Goal: Transaction & Acquisition: Purchase product/service

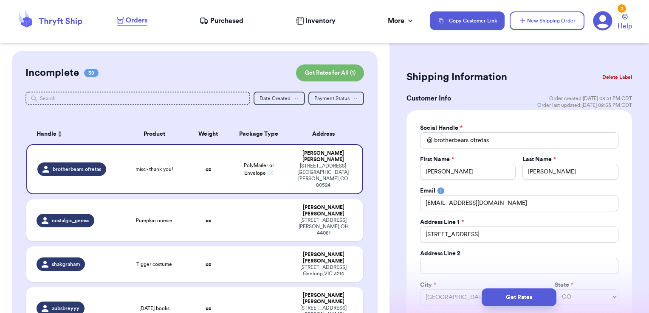
select select "CO"
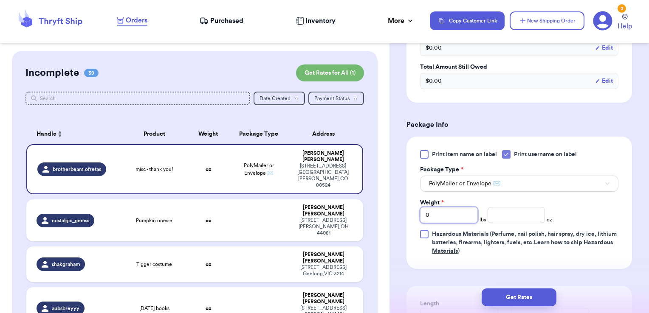
drag, startPoint x: 442, startPoint y: 216, endPoint x: 401, endPoint y: 214, distance: 40.8
click at [401, 214] on div "Shipping Information Delete Label Customer Info Order created: [DATE] 08:51 PM …" at bounding box center [519, 54] width 260 height 860
type input "1"
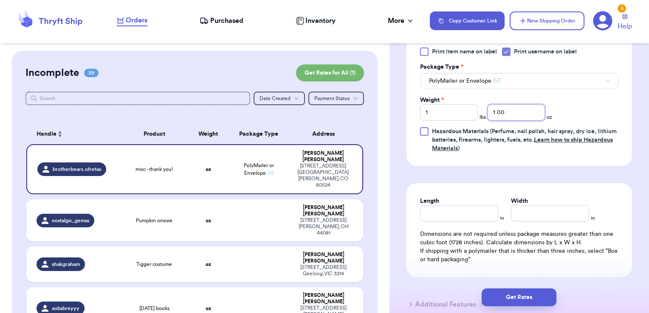
scroll to position [595, 0]
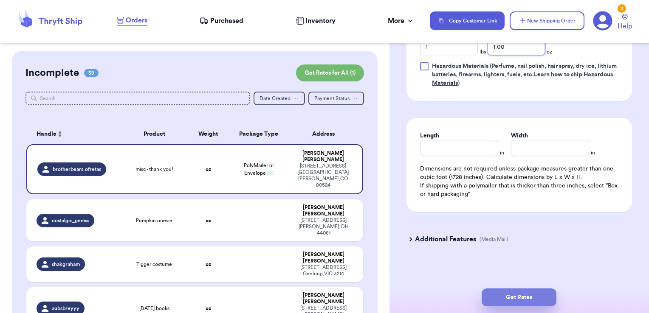
type input "1.00"
click at [522, 296] on button "Get Rates" at bounding box center [519, 298] width 75 height 18
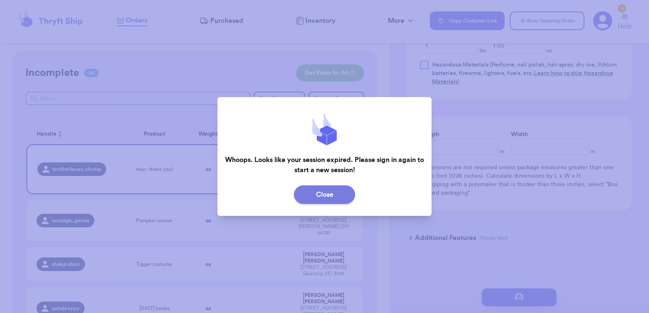
click at [335, 197] on button "Close" at bounding box center [324, 195] width 61 height 19
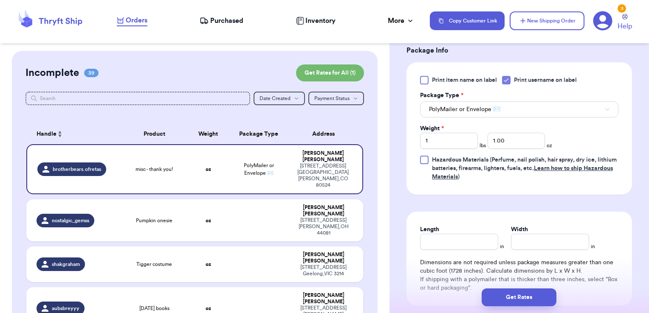
scroll to position [353, 0]
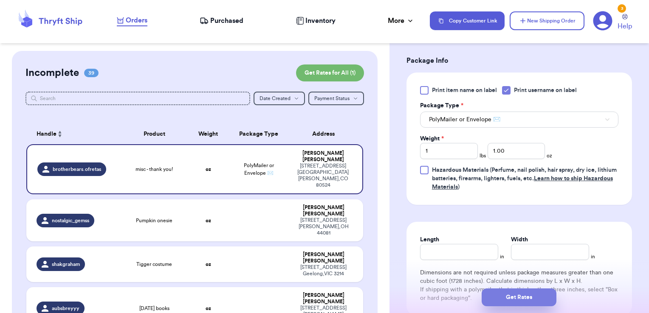
click at [527, 294] on button "Get Rates" at bounding box center [519, 298] width 75 height 18
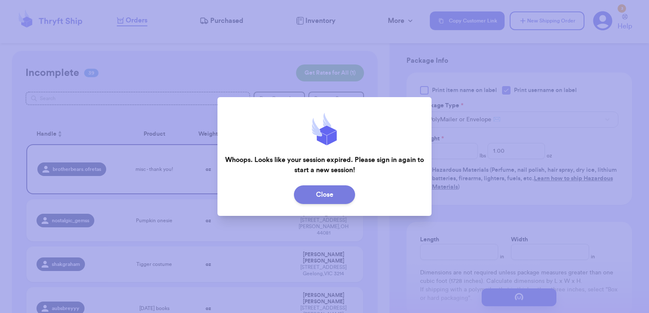
click at [333, 189] on button "Close" at bounding box center [324, 195] width 61 height 19
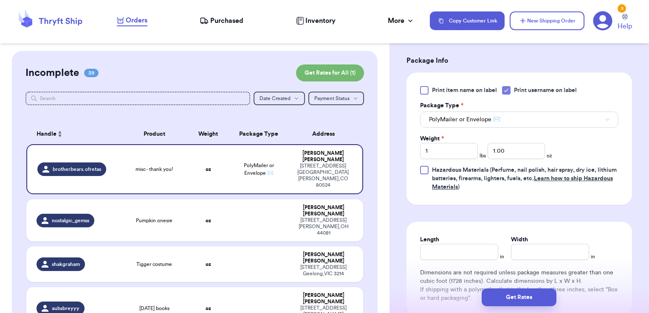
click at [609, 20] on icon at bounding box center [602, 20] width 19 height 19
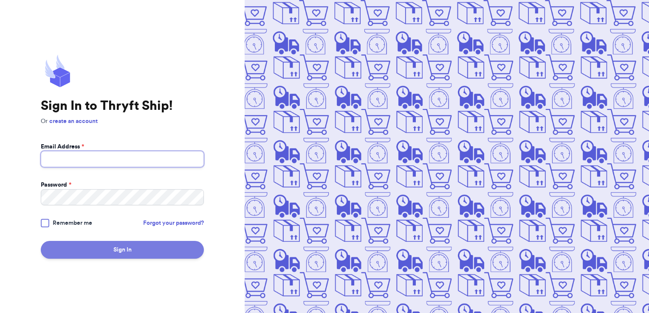
type input "lindsay.vickerman@gmail.com"
click at [173, 247] on button "Sign In" at bounding box center [122, 250] width 163 height 18
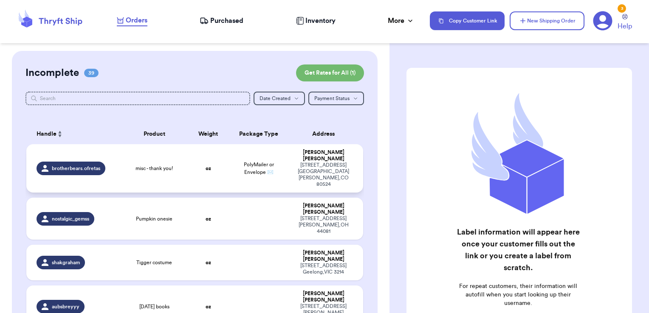
click at [248, 146] on td "PolyMailer or Envelope ✉️" at bounding box center [258, 168] width 61 height 48
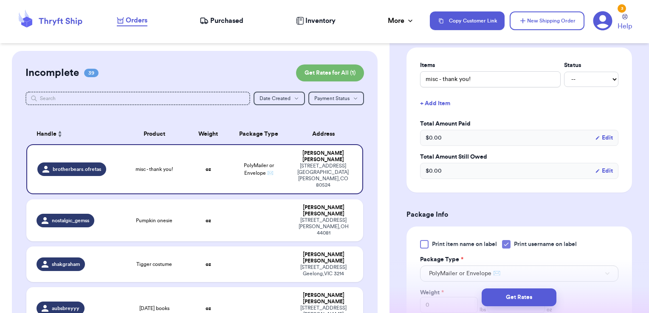
scroll to position [338, 0]
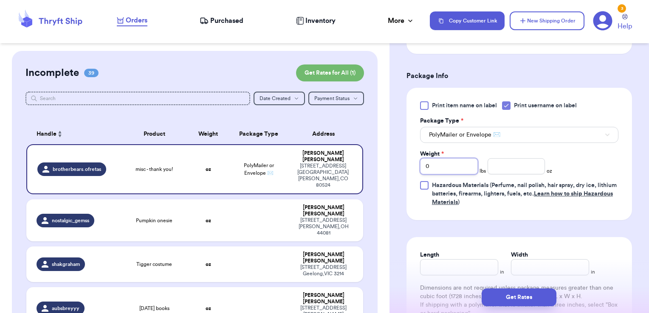
drag, startPoint x: 450, startPoint y: 175, endPoint x: 409, endPoint y: 169, distance: 41.3
click at [409, 169] on div "Print item name on label Print username on label Package Type * PolyMailer or E…" at bounding box center [519, 154] width 226 height 133
type input "1"
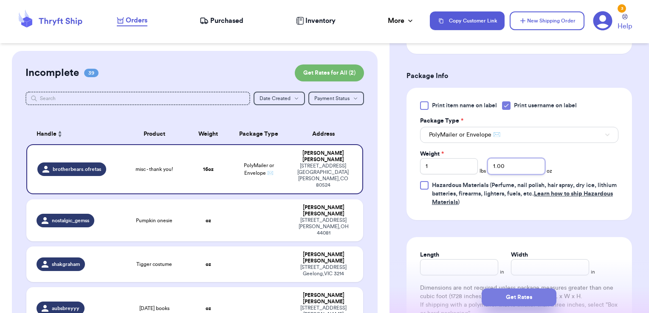
type input "1.00"
click at [547, 302] on button "Get Rates" at bounding box center [519, 298] width 75 height 18
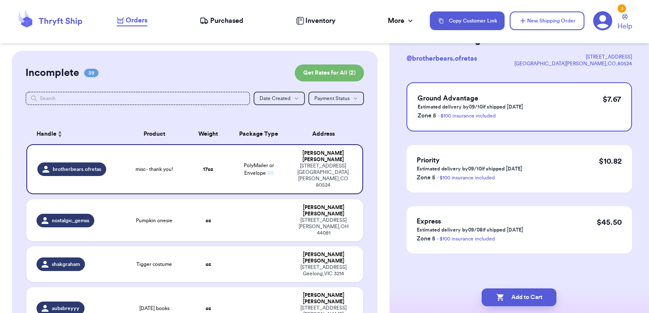
scroll to position [0, 0]
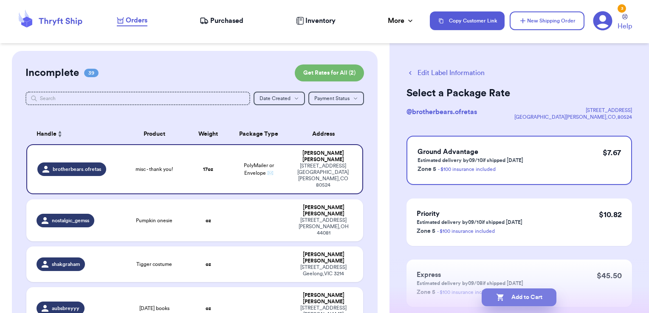
click at [541, 294] on button "Add to Cart" at bounding box center [519, 298] width 75 height 18
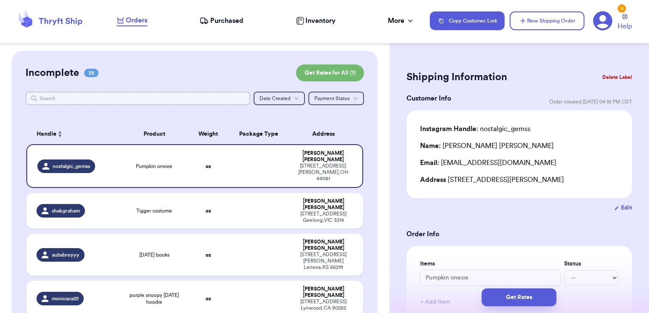
click at [222, 99] on input "text" at bounding box center [137, 99] width 225 height 14
type input "ne"
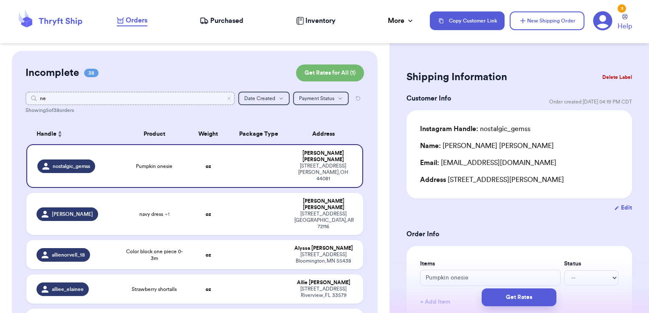
type input "nel"
type input "n"
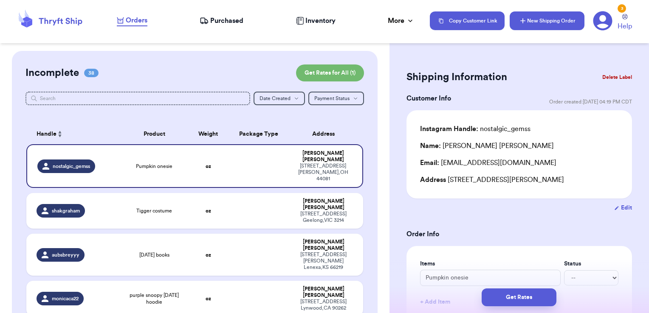
click at [533, 25] on button "New Shipping Order" at bounding box center [547, 20] width 75 height 19
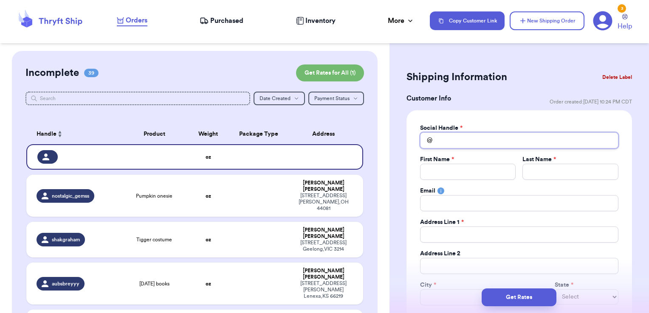
click at [511, 140] on input "Total Amount Paid" at bounding box center [519, 141] width 198 height 16
type input "n"
type input "ne"
type input "nel"
type input "nell"
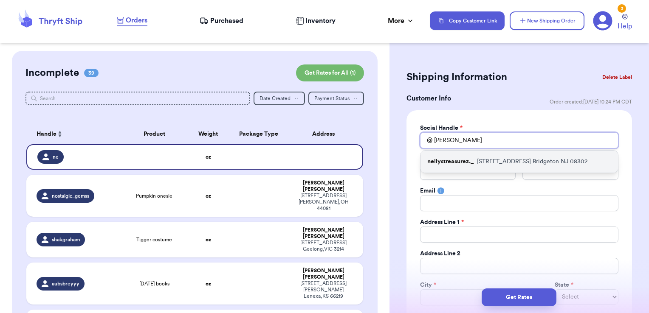
type input "nell"
click at [501, 154] on div "nellystreasurez._ 249 N Laurel Street Bridgeton NJ 08302" at bounding box center [518, 162] width 197 height 22
type input "nellystreasurez._"
type input "Janeth"
type input "Perez"
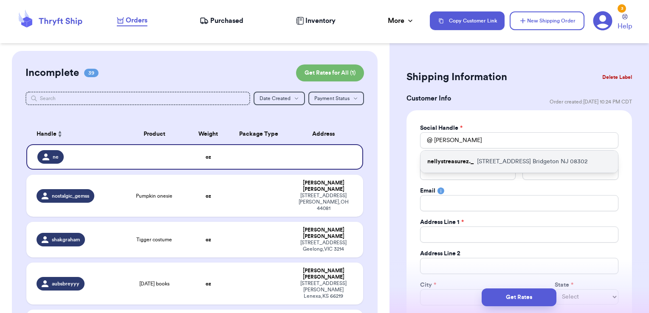
type input "perezjaneth713@gmail.com"
type input "249 N Laurel Street"
type input "Bridgeton"
select select "NJ"
type input "08302"
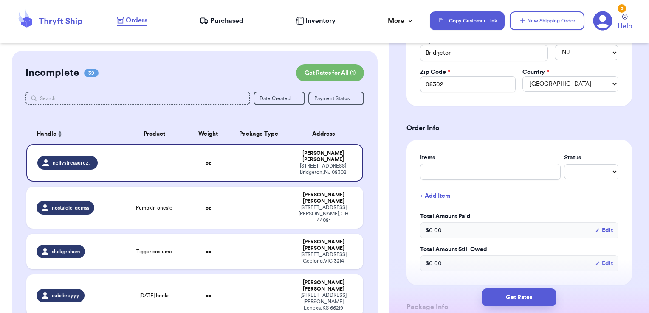
scroll to position [245, 0]
click at [487, 161] on label "Items" at bounding box center [490, 158] width 141 height 8
click at [482, 168] on input "text" at bounding box center [490, 172] width 141 height 16
type input "clothes- thank you!"
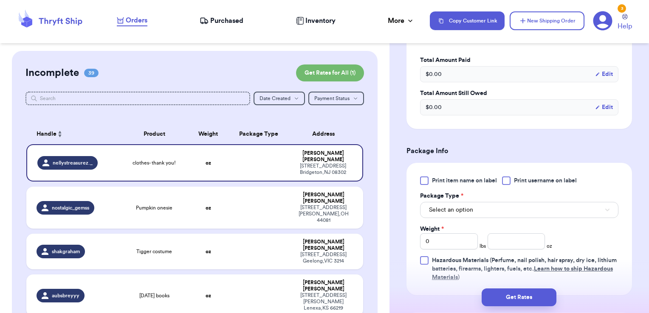
scroll to position [401, 0]
click at [522, 178] on span "Print username on label" at bounding box center [545, 180] width 63 height 8
click at [0, 0] on input "Print username on label" at bounding box center [0, 0] width 0 height 0
click at [507, 205] on button "Select an option" at bounding box center [519, 210] width 198 height 16
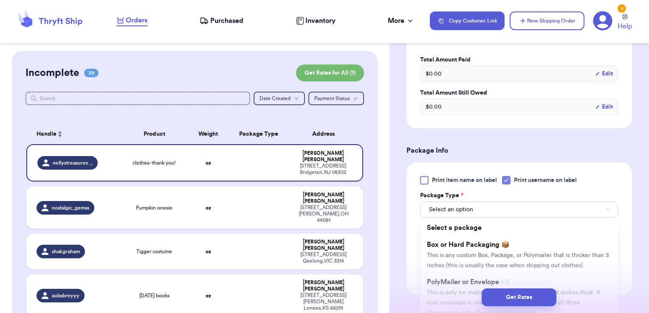
click at [471, 283] on div "Get Rates" at bounding box center [519, 297] width 260 height 31
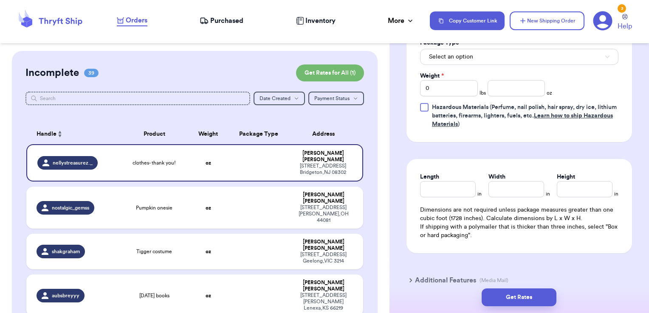
scroll to position [557, 0]
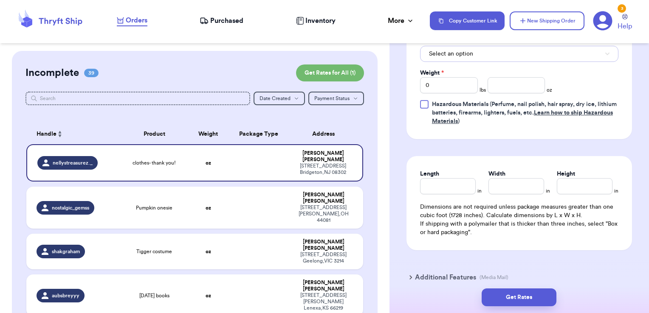
click at [503, 55] on button "Select an option" at bounding box center [519, 54] width 198 height 16
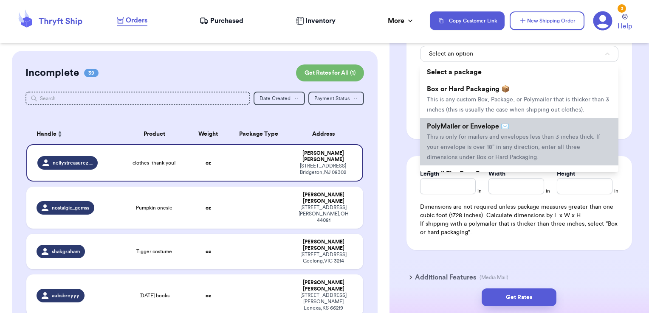
click at [480, 130] on li "PolyMailer or Envelope ✉️ This is only for mailers and envelopes less than 3 in…" at bounding box center [519, 142] width 198 height 48
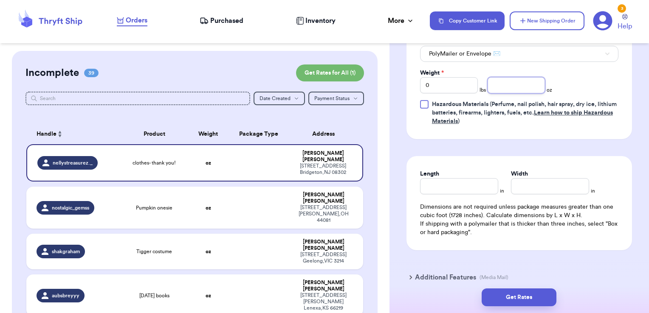
click at [501, 82] on input "number" at bounding box center [517, 85] width 58 height 16
type input "8.24"
click at [527, 298] on button "Get Rates" at bounding box center [519, 298] width 75 height 18
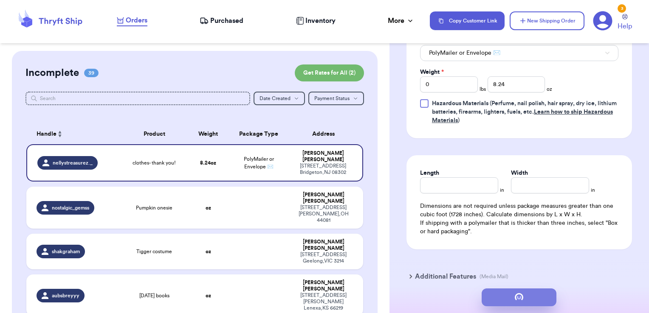
scroll to position [0, 0]
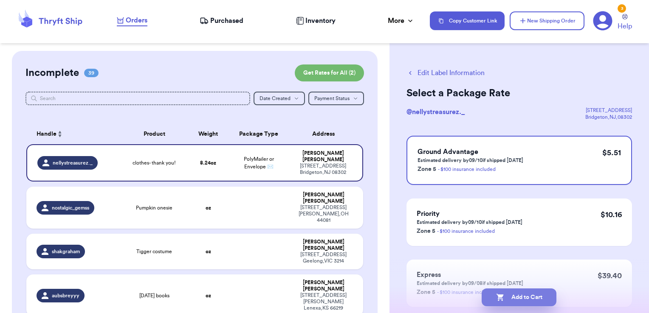
click at [537, 298] on button "Add to Cart" at bounding box center [519, 298] width 75 height 18
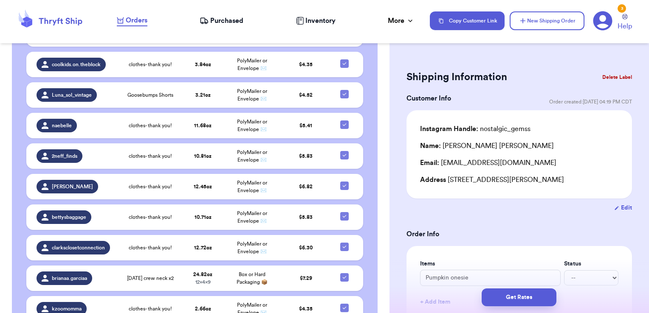
scroll to position [2130, 0]
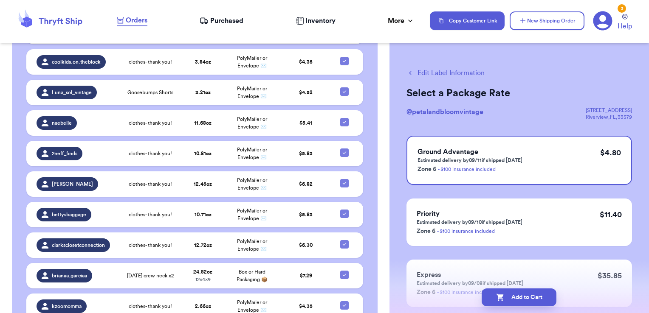
scroll to position [2128, 0]
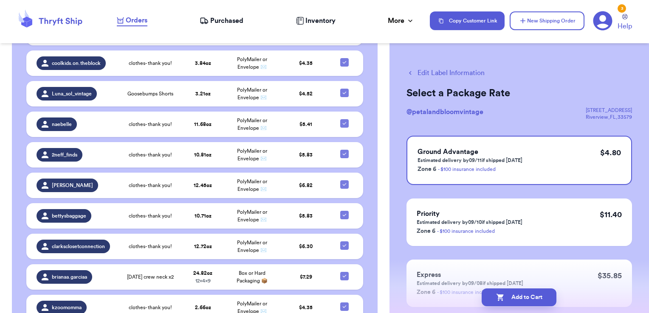
click at [465, 73] on button "Edit Label Information" at bounding box center [445, 73] width 78 height 10
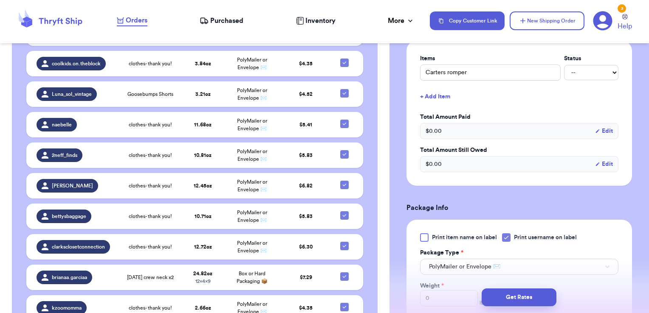
scroll to position [207, 0]
click at [446, 97] on button "+ Add Item" at bounding box center [519, 95] width 205 height 19
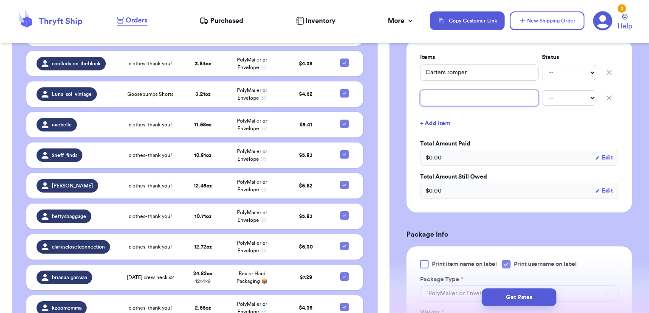
click at [445, 103] on input "text" at bounding box center [479, 98] width 118 height 16
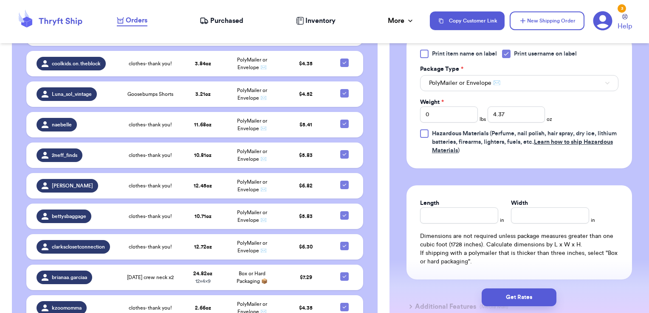
scroll to position [426, 0]
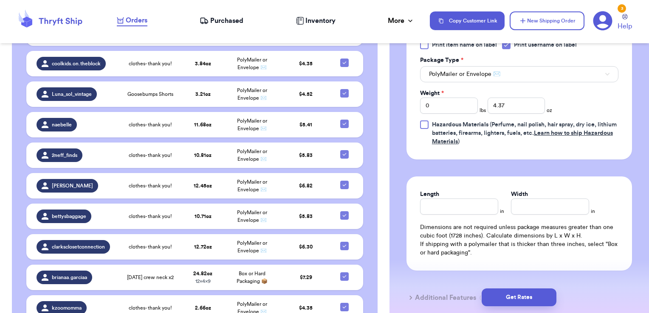
type input "halloween romper"
drag, startPoint x: 511, startPoint y: 101, endPoint x: 462, endPoint y: 104, distance: 49.0
click at [462, 104] on div "Weight * 0 lbs 4.37 oz" at bounding box center [486, 101] width 132 height 25
type input "10.74"
click at [525, 303] on button "Get Rates" at bounding box center [519, 298] width 75 height 18
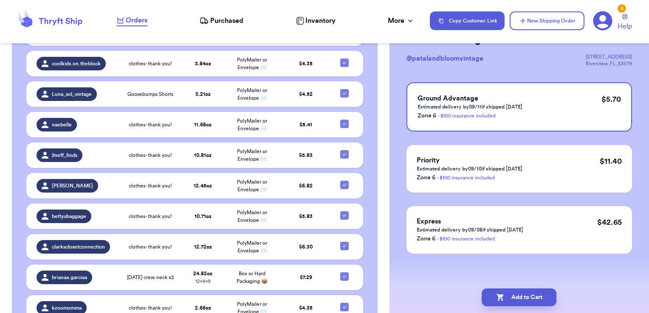
scroll to position [0, 0]
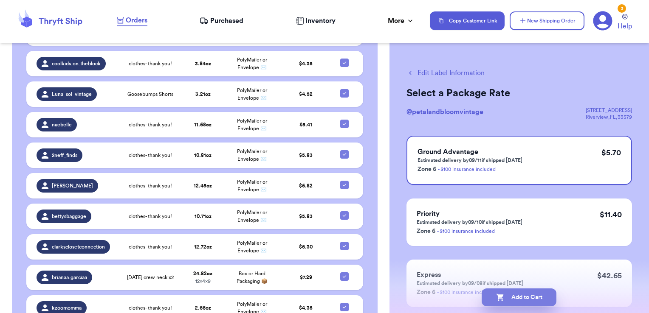
click at [519, 298] on button "Add to Cart" at bounding box center [519, 298] width 75 height 18
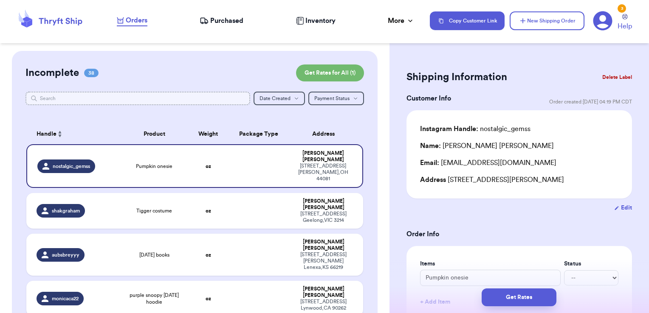
drag, startPoint x: 199, startPoint y: 101, endPoint x: 195, endPoint y: 106, distance: 6.1
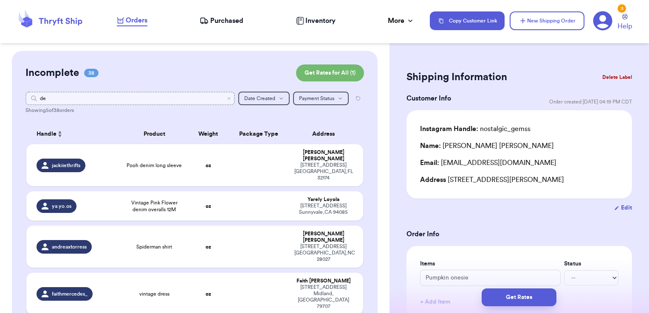
type input "dec"
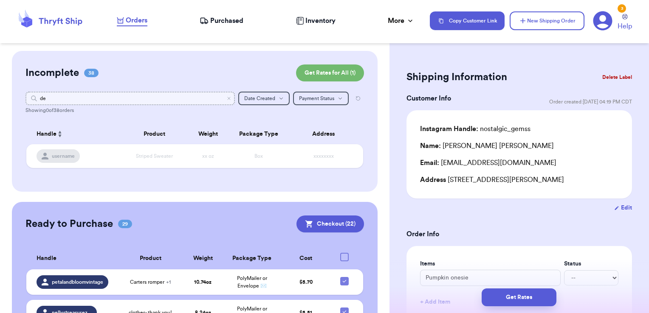
type input "d"
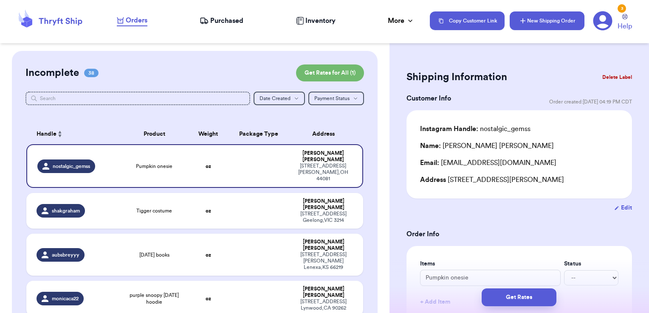
click at [539, 27] on button "New Shipping Order" at bounding box center [547, 20] width 75 height 19
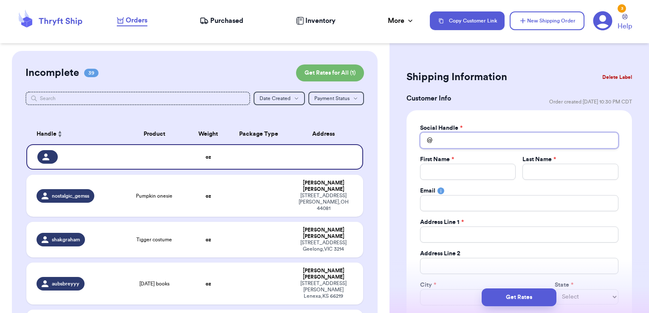
click at [467, 138] on input "Total Amount Paid" at bounding box center [519, 141] width 198 height 16
type input "d"
type input "de"
type input "dec"
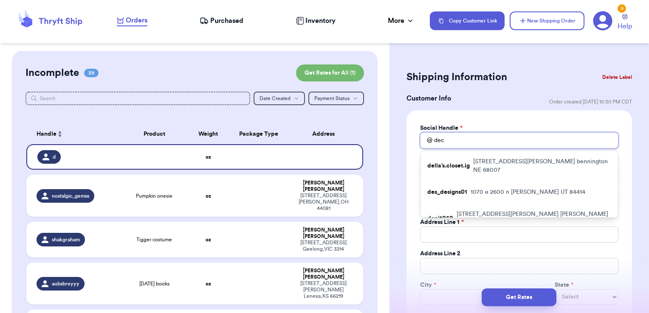
type input "dece"
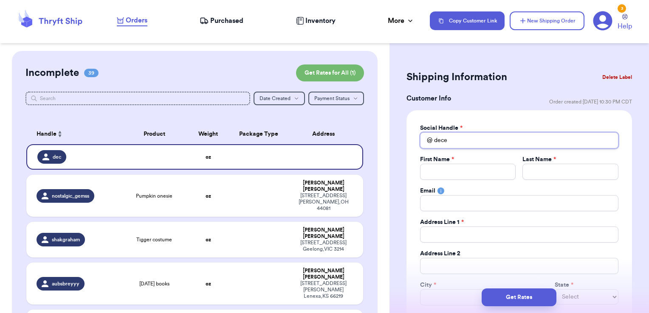
type input "dec"
type input "dece"
type input "decem"
type input "decemc"
type input "decem"
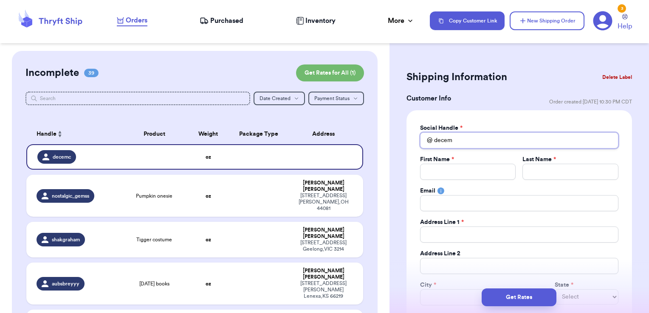
type input "decemb"
type input "decem"
type input "dece"
type input "dec"
type input "de"
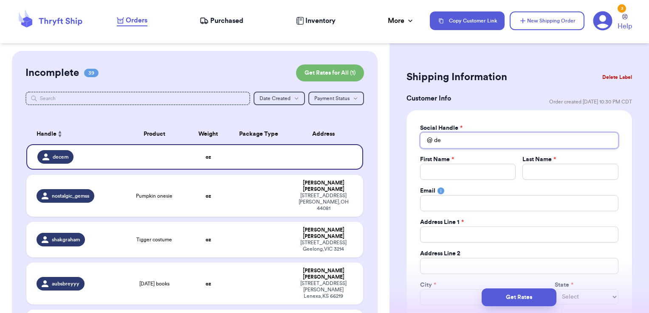
type input "d"
type input "de"
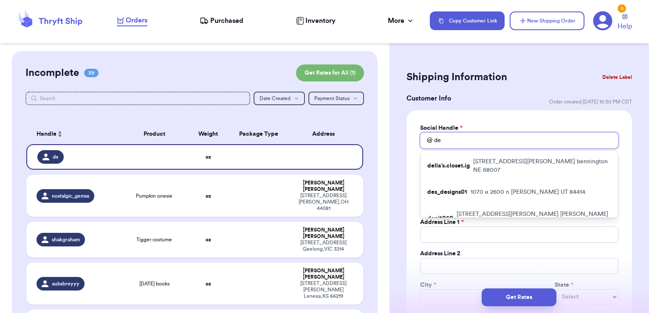
type input "dec"
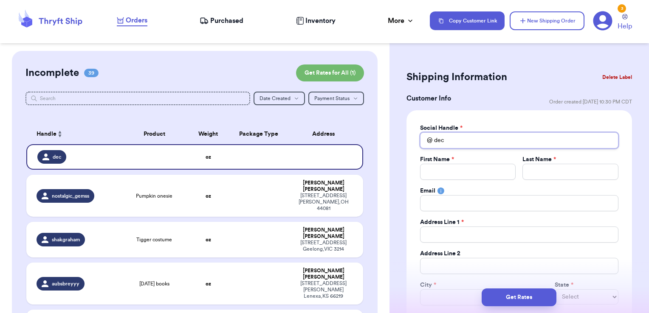
type input "de"
type input "d"
type input "s"
type input "sa"
type input "sag"
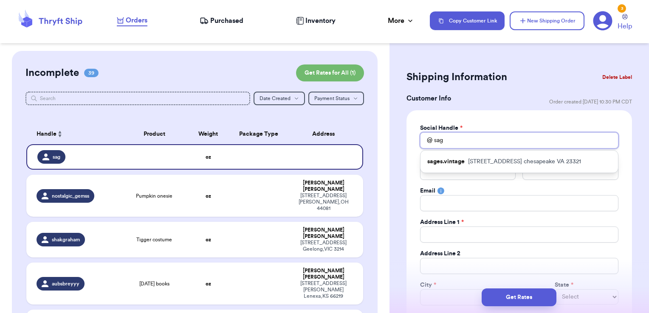
type input "sa"
type input "s"
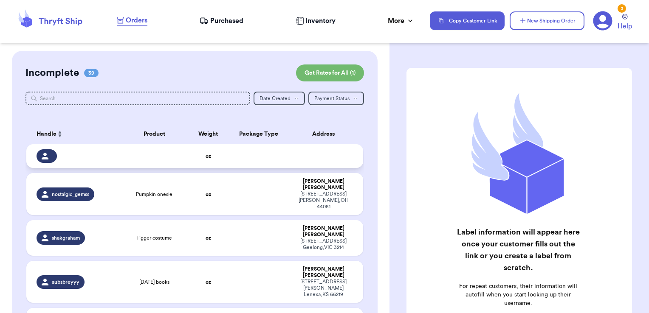
click at [260, 159] on td at bounding box center [258, 156] width 61 height 24
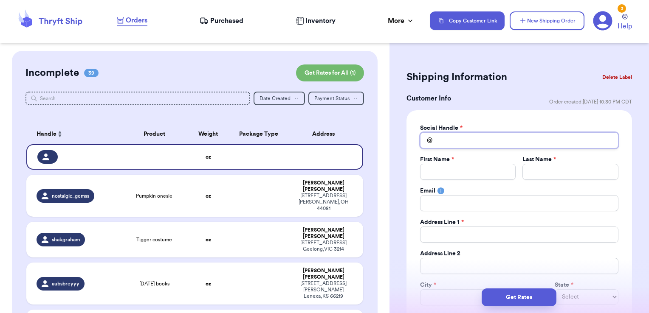
click at [495, 138] on input "Total Amount Paid" at bounding box center [519, 141] width 198 height 16
type input "d"
type input "de"
type input "dec"
type input "de"
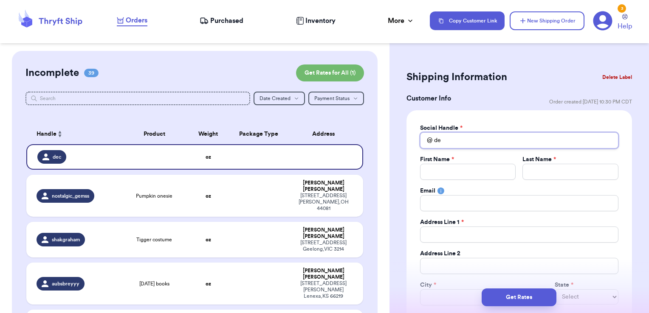
type input "d"
type input "_"
type input "_d"
type input "_de"
type input "_dec"
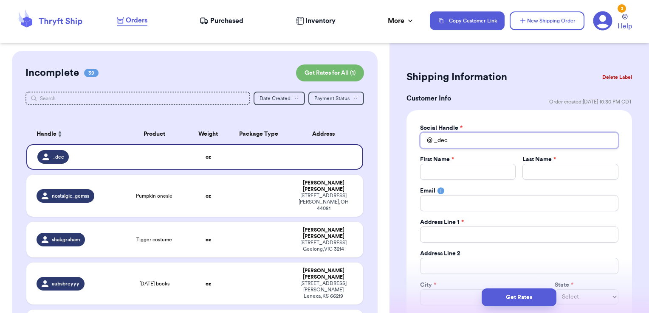
type input "_de"
type input "_d"
type input "_"
click at [450, 141] on input "Total Amount Paid" at bounding box center [519, 141] width 198 height 16
type input "D"
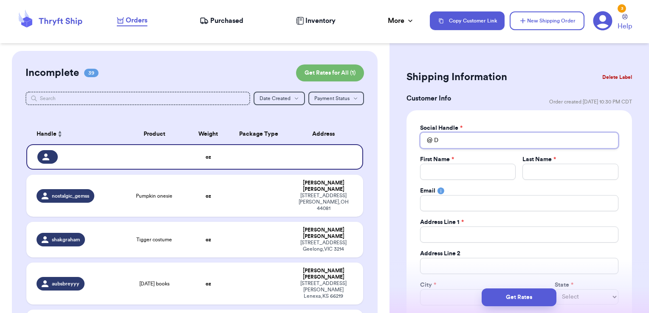
type input "De"
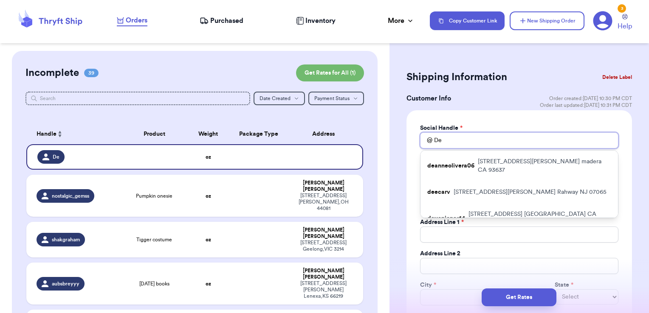
scroll to position [118, 0]
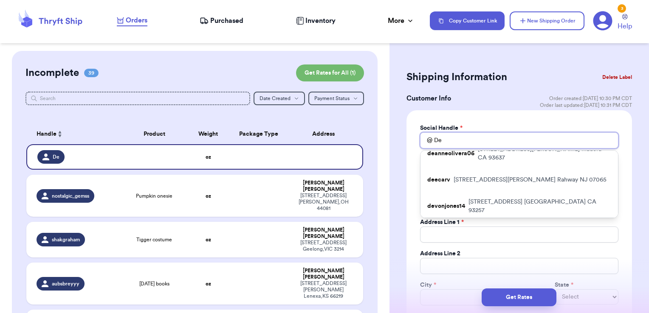
type input "D"
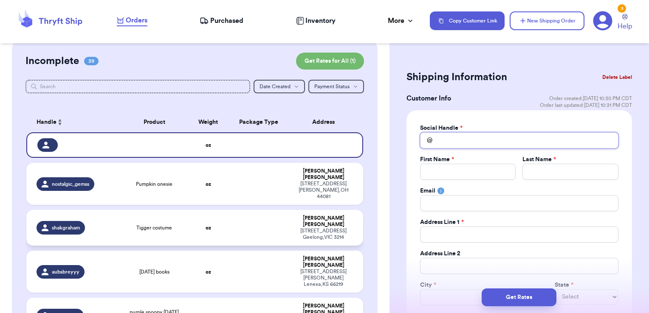
scroll to position [0, 0]
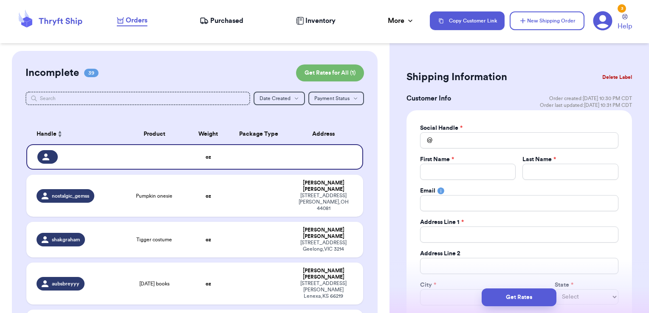
click at [224, 20] on span "Purchased" at bounding box center [226, 21] width 33 height 10
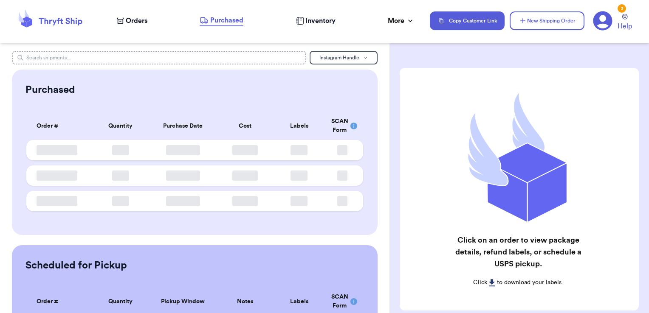
click at [185, 56] on input "text" at bounding box center [159, 58] width 295 height 14
type input "d"
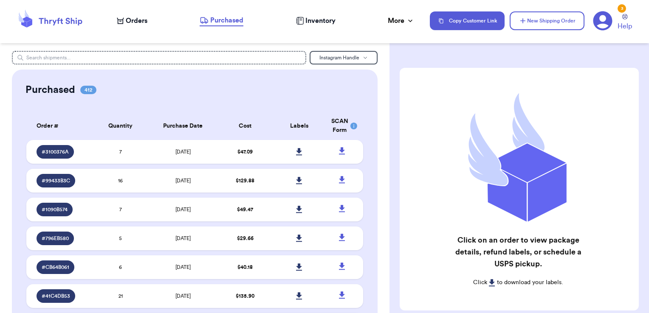
click at [139, 13] on nav "Orders Purchased Inventory More Stats Completed Orders Copy Customer Link New S…" at bounding box center [378, 21] width 541 height 28
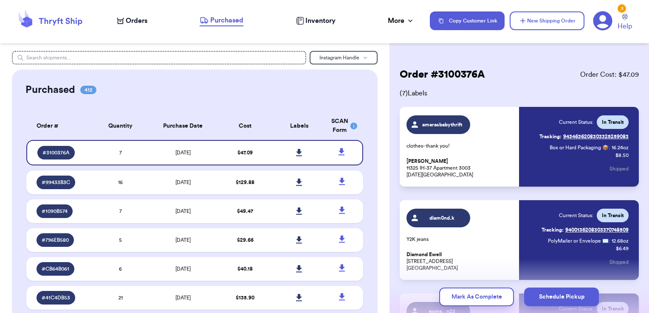
click at [135, 24] on span "Orders" at bounding box center [137, 21] width 22 height 10
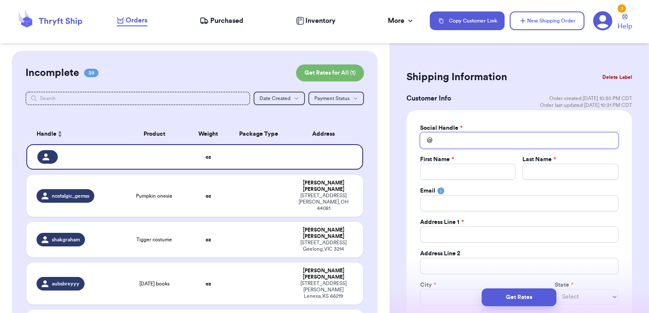
click at [501, 144] on input "Total Amount Paid" at bounding box center [519, 141] width 198 height 16
type input "d"
type input "m"
type input "me"
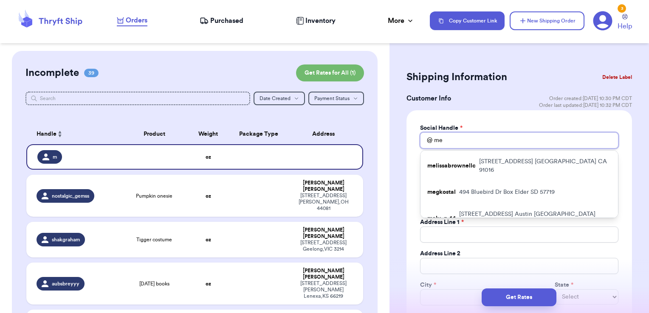
type input "men"
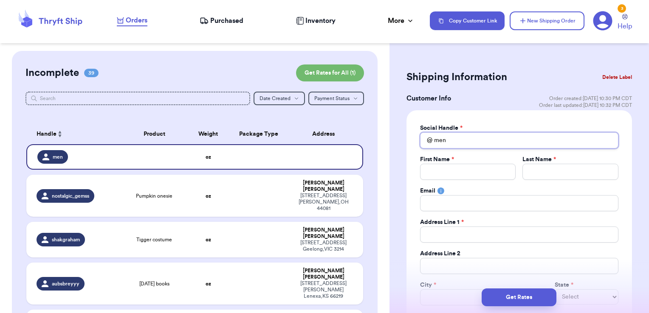
type input "mend"
type input "men"
type input "me"
type input "m"
type input "e"
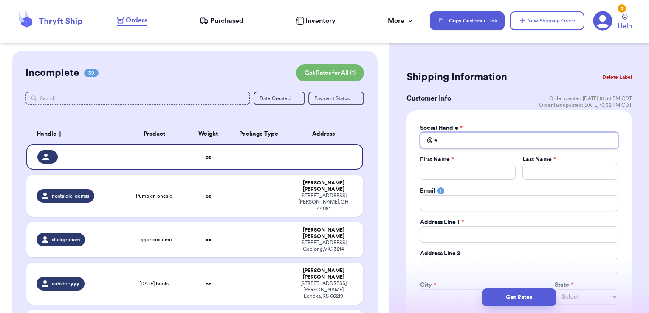
type input "ev"
type input "eva"
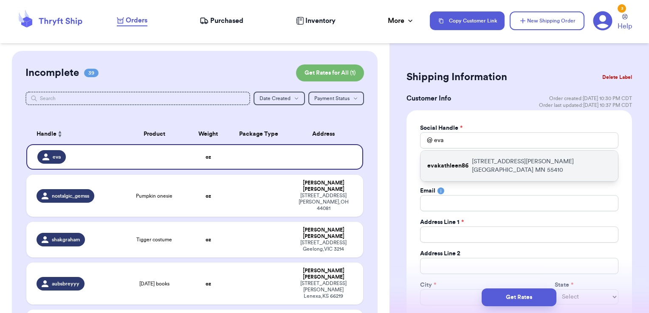
click at [497, 164] on p "[STREET_ADDRESS][PERSON_NAME]" at bounding box center [541, 166] width 139 height 17
type input "evakathleen86"
type input "Eva"
type input "[PERSON_NAME]"
type input "[EMAIL_ADDRESS][DOMAIN_NAME]"
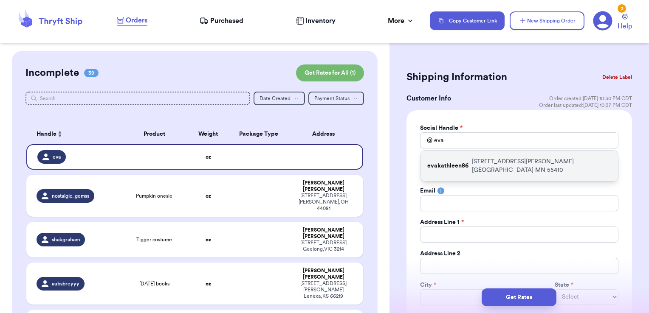
type input "[STREET_ADDRESS][PERSON_NAME]"
type input "[GEOGRAPHIC_DATA]"
select select "MN"
type input "55410"
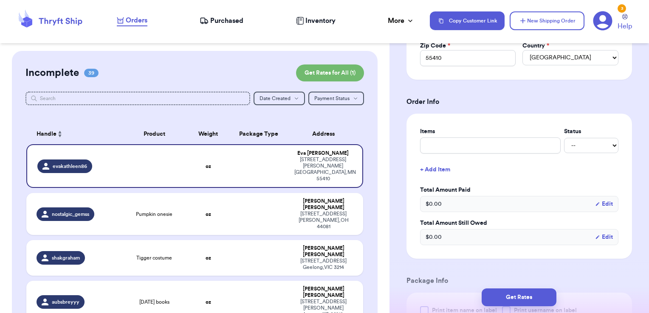
scroll to position [283, 0]
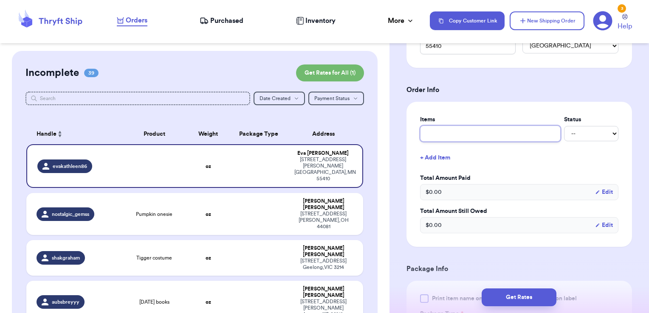
click at [487, 140] on input "text" at bounding box center [490, 134] width 141 height 16
type input "clothes- thank you!"
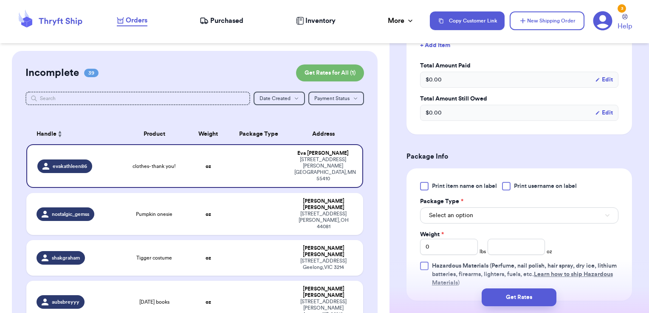
scroll to position [405, 0]
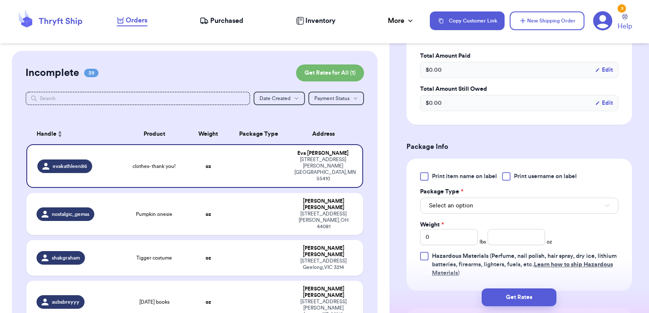
click at [532, 172] on span "Print username on label" at bounding box center [545, 176] width 63 height 8
click at [0, 0] on input "Print username on label" at bounding box center [0, 0] width 0 height 0
click at [517, 202] on button "Select an option" at bounding box center [519, 206] width 198 height 16
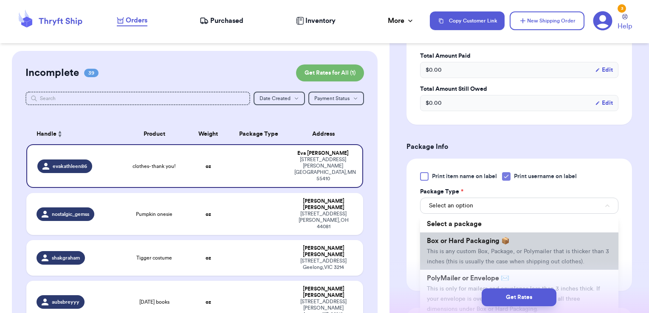
click at [489, 245] on li "Box or Hard Packaging 📦 This is any custom Box, Package, or Polymailer that is …" at bounding box center [519, 251] width 198 height 37
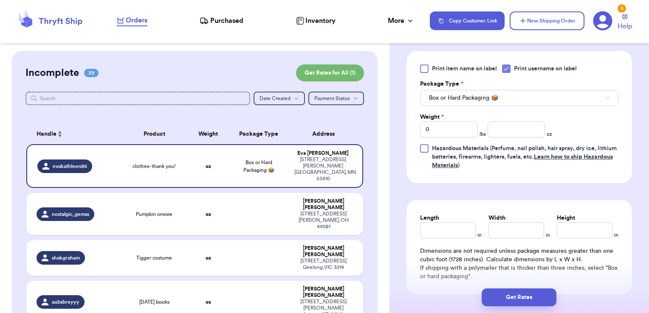
scroll to position [515, 0]
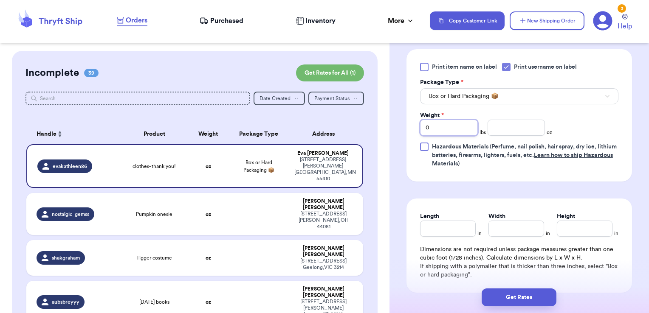
click at [462, 128] on input "0" at bounding box center [449, 128] width 58 height 16
type input "2"
type input "6.47"
type input "11.5"
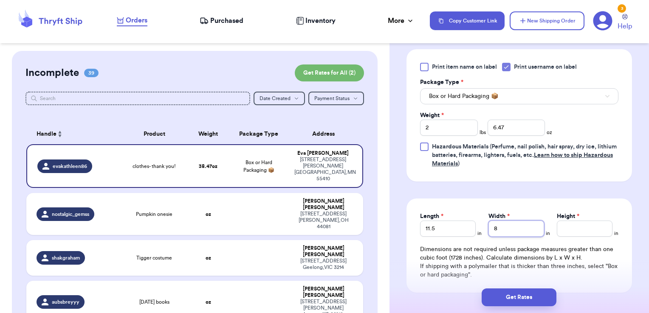
type input "8"
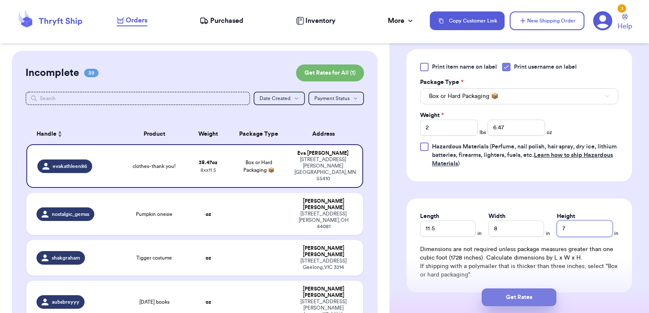
type input "7"
click at [528, 297] on button "Get Rates" at bounding box center [519, 298] width 75 height 18
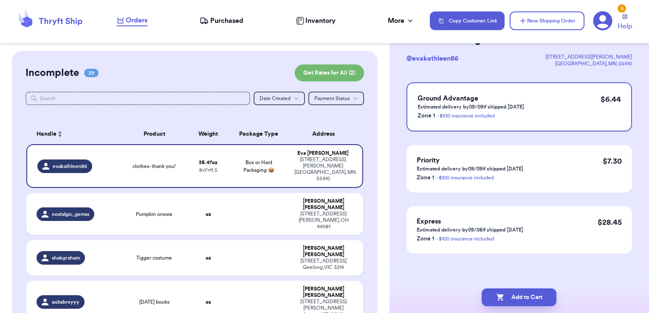
scroll to position [0, 0]
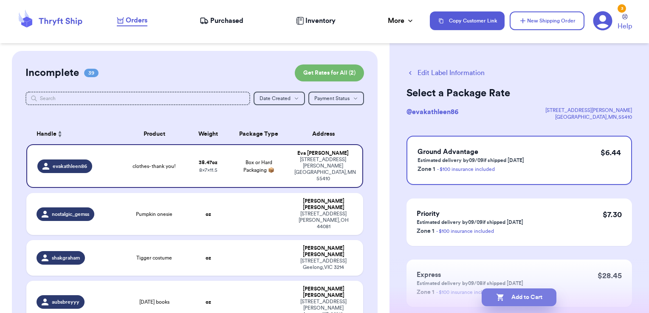
click at [542, 298] on button "Add to Cart" at bounding box center [519, 298] width 75 height 18
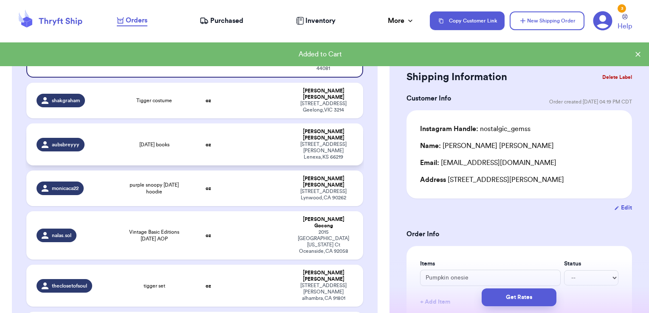
scroll to position [111, 0]
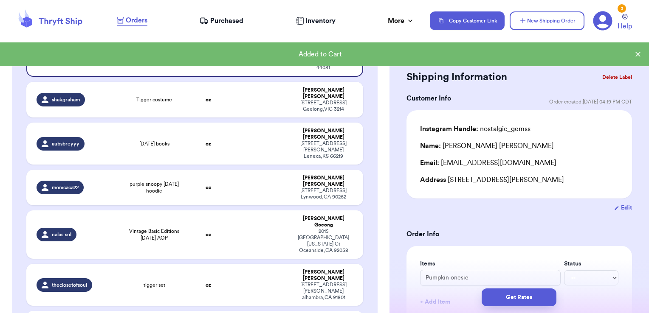
type input "y2k [PERSON_NAME] baby"
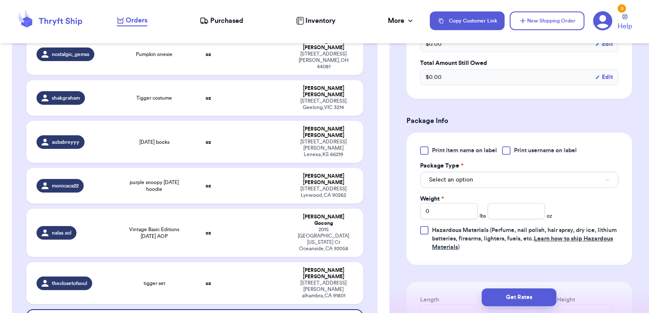
scroll to position [293, 0]
click at [525, 147] on span "Print username on label" at bounding box center [545, 150] width 63 height 8
click at [0, 0] on input "Print username on label" at bounding box center [0, 0] width 0 height 0
click at [507, 178] on button "Select an option" at bounding box center [519, 180] width 198 height 16
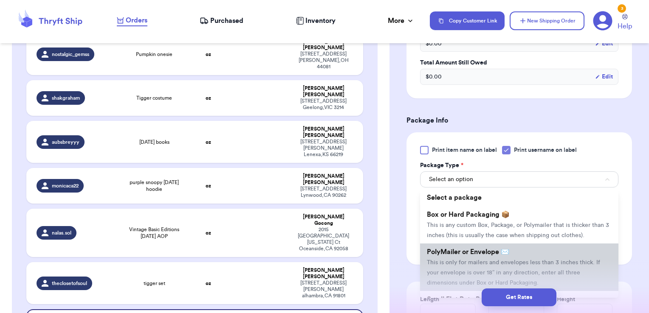
click at [469, 256] on span "PolyMailer or Envelope ✉️" at bounding box center [468, 252] width 82 height 7
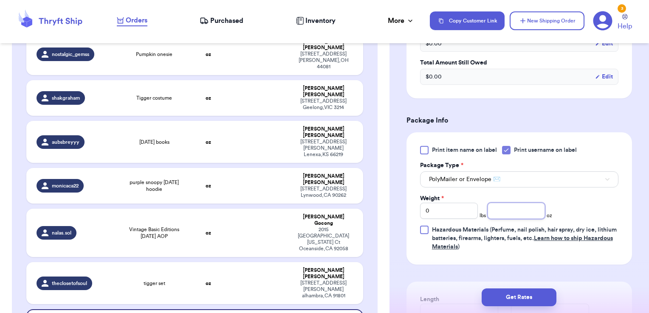
click at [500, 210] on input "number" at bounding box center [517, 211] width 58 height 16
type input "3.86"
click at [508, 305] on button "Get Rates" at bounding box center [519, 298] width 75 height 18
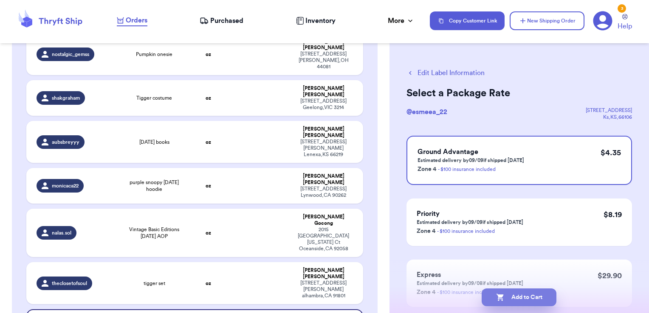
click at [530, 291] on button "Add to Cart" at bounding box center [519, 298] width 75 height 18
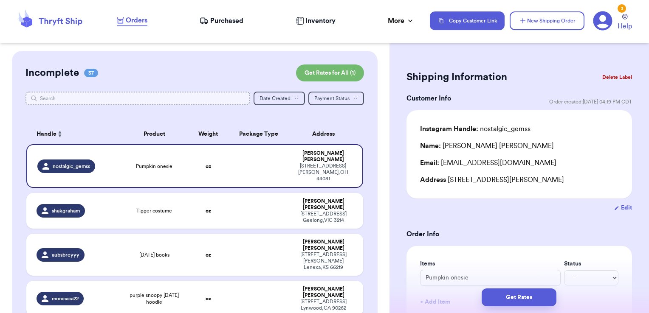
click at [183, 99] on input "text" at bounding box center [137, 99] width 225 height 14
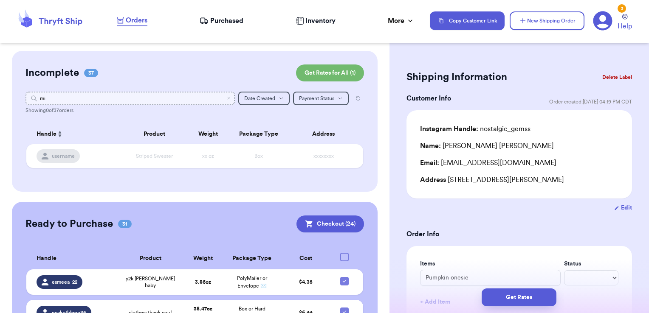
type input "m"
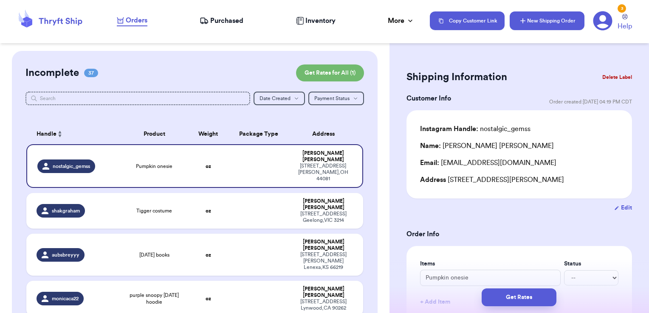
click at [542, 22] on button "New Shipping Order" at bounding box center [547, 20] width 75 height 19
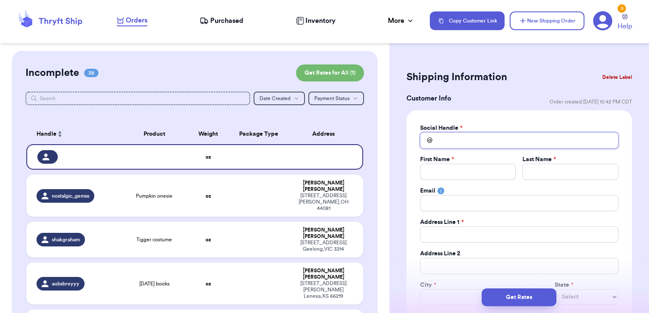
click at [456, 138] on input "Total Amount Paid" at bounding box center [519, 141] width 198 height 16
type input "m"
type input "mi"
type input "mir"
type input "mira"
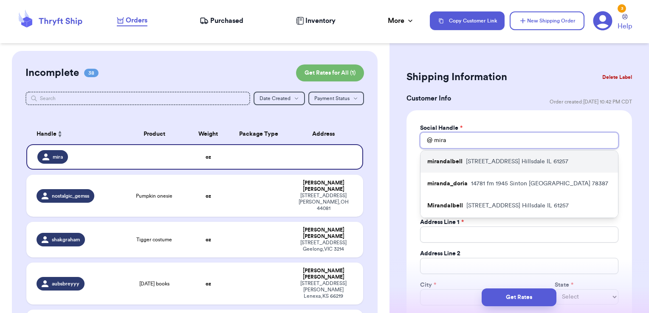
type input "mira"
click at [466, 158] on p "[STREET_ADDRESS]" at bounding box center [517, 162] width 102 height 8
type input "mirandalbell"
type input "[PERSON_NAME]"
type input "Bell"
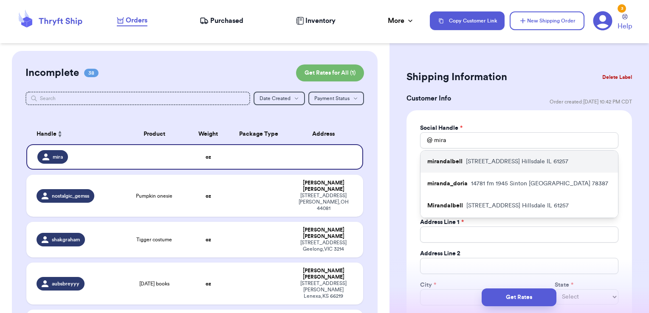
type input "[PERSON_NAME][EMAIL_ADDRESS][PERSON_NAME][DOMAIN_NAME]"
type input "[STREET_ADDRESS]"
type input "Hillsdale"
select select "IL"
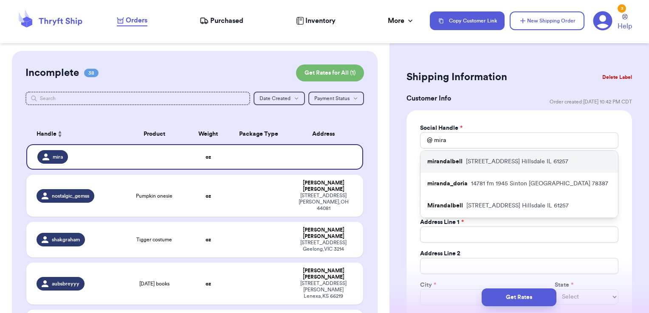
type input "61257"
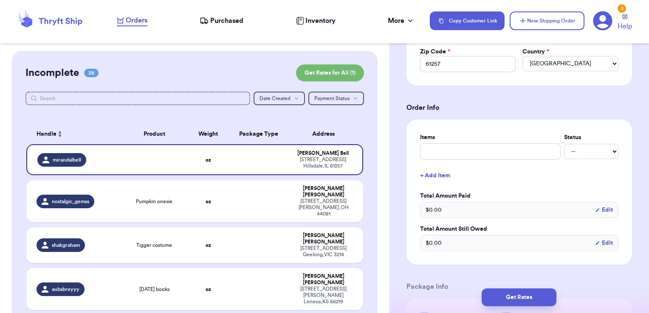
scroll to position [267, 0]
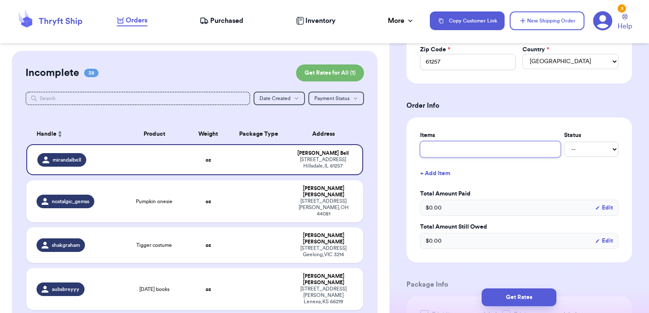
click at [462, 149] on input "text" at bounding box center [490, 149] width 141 height 16
type input "clothes- thank you!"
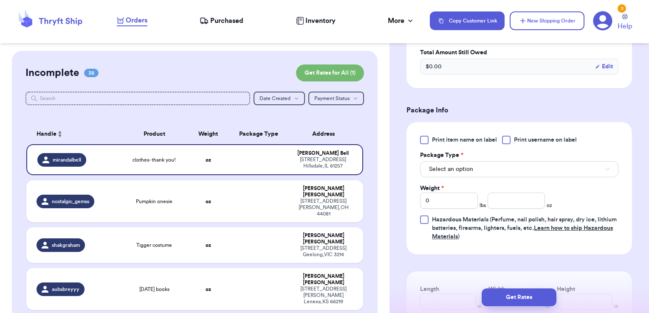
scroll to position [442, 0]
click at [529, 141] on span "Print username on label" at bounding box center [545, 139] width 63 height 8
click at [0, 0] on input "Print username on label" at bounding box center [0, 0] width 0 height 0
click at [513, 167] on button "Select an option" at bounding box center [519, 169] width 198 height 16
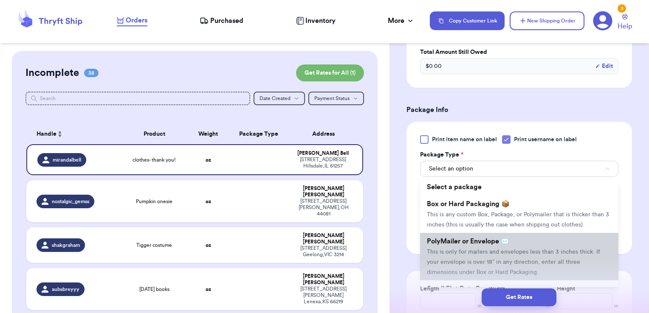
click at [488, 245] on span "PolyMailer or Envelope ✉️" at bounding box center [468, 241] width 82 height 7
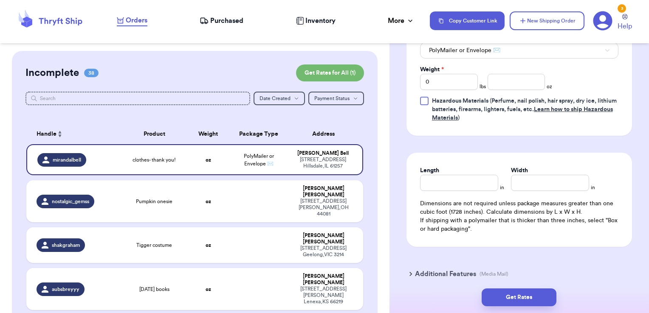
scroll to position [574, 0]
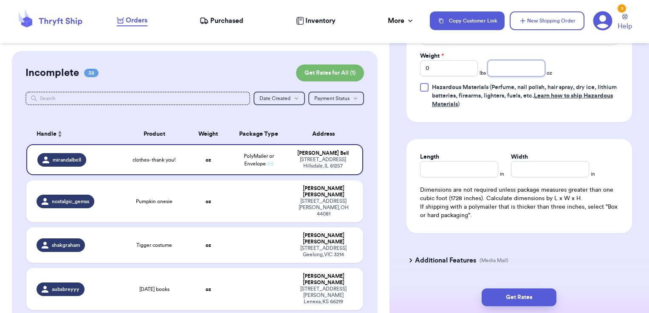
click at [516, 64] on input "number" at bounding box center [517, 68] width 58 height 16
type input "7.71"
click at [509, 298] on button "Get Rates" at bounding box center [519, 298] width 75 height 18
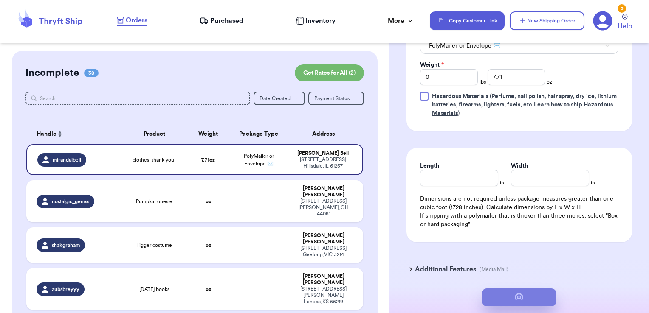
scroll to position [0, 0]
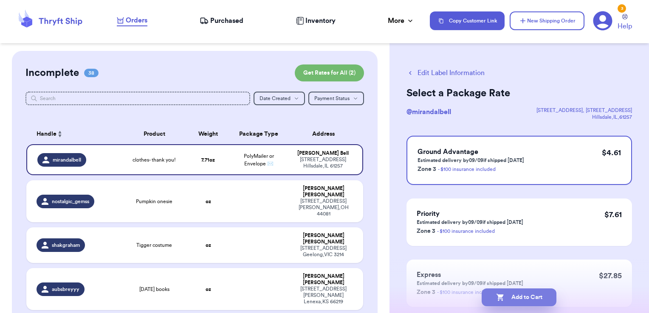
click at [552, 300] on button "Add to Cart" at bounding box center [519, 298] width 75 height 18
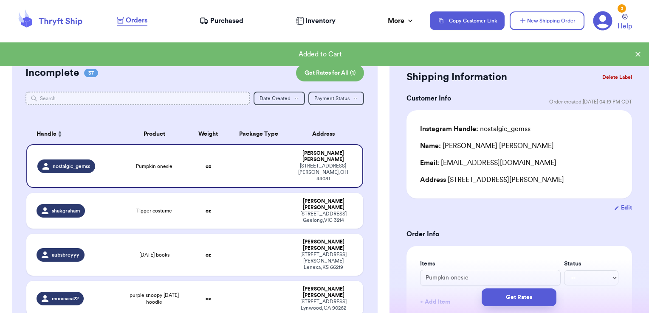
click at [203, 95] on input "text" at bounding box center [137, 99] width 225 height 14
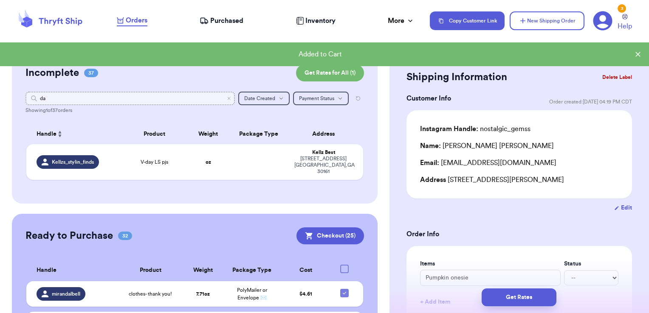
type input "d"
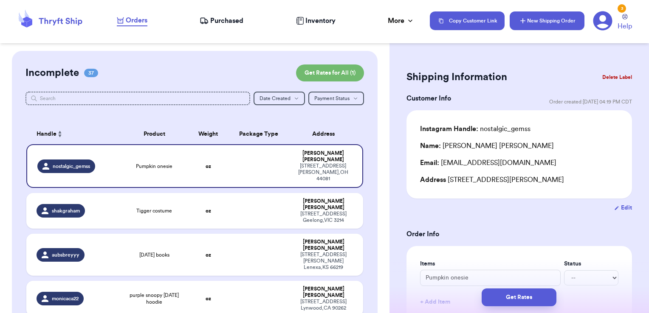
click at [523, 11] on button "New Shipping Order" at bounding box center [547, 20] width 75 height 19
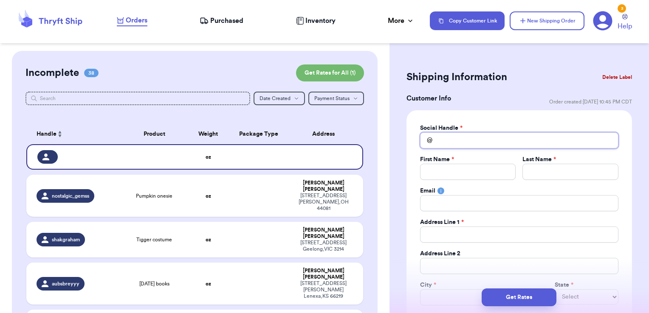
click at [460, 148] on input "Total Amount Paid" at bounding box center [519, 141] width 198 height 16
type input "d"
type input "da"
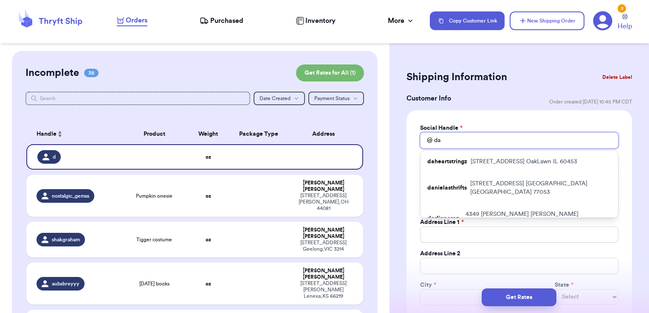
type input "dai"
type input "da"
type input "day"
type input "days"
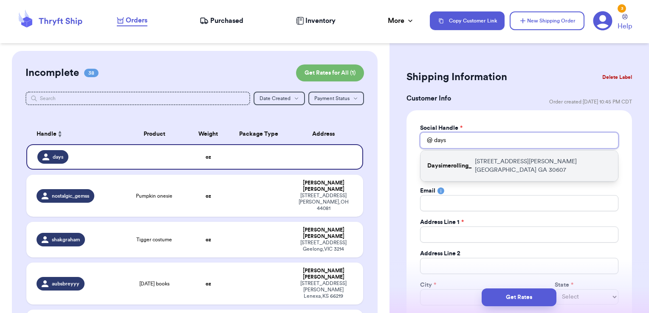
type input "days"
click at [470, 162] on p "Daysimerolling_" at bounding box center [449, 166] width 44 height 8
type input "Daysimerolling_"
type input "[PERSON_NAME]"
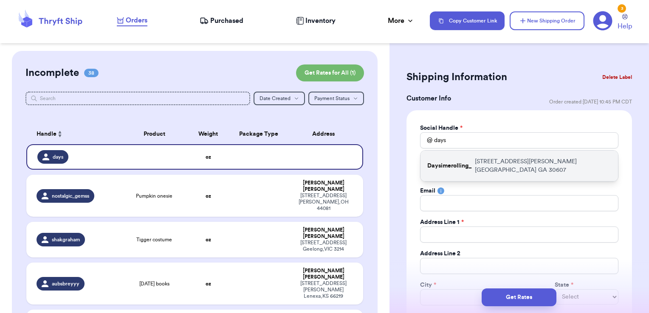
type input "[EMAIL_ADDRESS][DOMAIN_NAME]"
type input "[STREET_ADDRESS][PERSON_NAME]"
type input "[GEOGRAPHIC_DATA]"
select select "GA"
type input "30607"
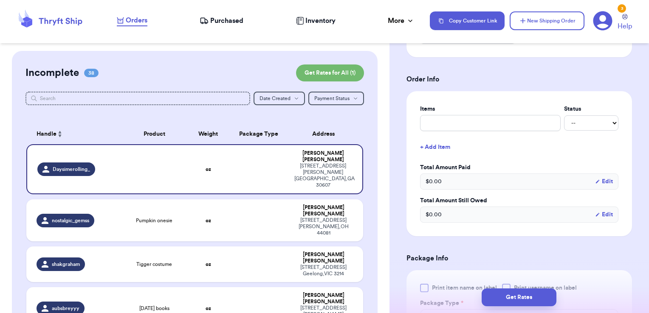
scroll to position [295, 0]
click at [465, 116] on input "text" at bounding box center [490, 121] width 141 height 16
type input "clothes- thank you!"
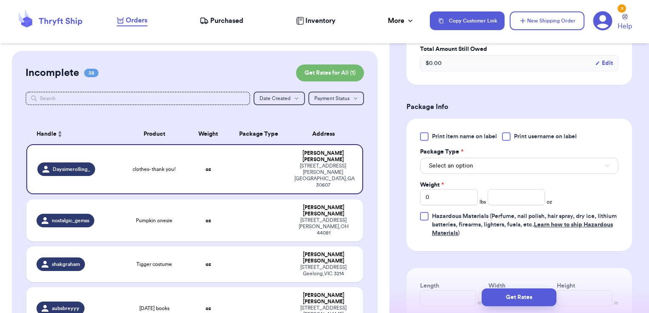
scroll to position [470, 0]
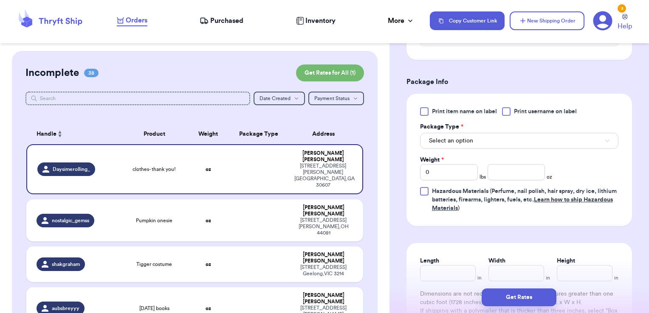
click at [532, 110] on span "Print username on label" at bounding box center [545, 111] width 63 height 8
click at [0, 0] on input "Print username on label" at bounding box center [0, 0] width 0 height 0
click at [514, 133] on button "Select an option" at bounding box center [519, 141] width 198 height 16
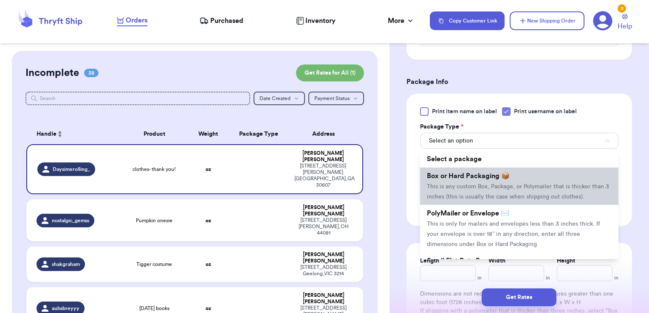
click at [483, 205] on li "Box or Hard Packaging 📦 This is any custom Box, Package, or Polymailer that is …" at bounding box center [519, 186] width 198 height 37
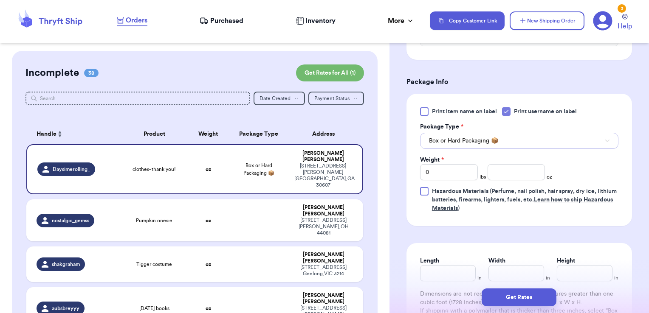
click at [501, 144] on button "Box or Hard Packaging 📦" at bounding box center [519, 141] width 198 height 16
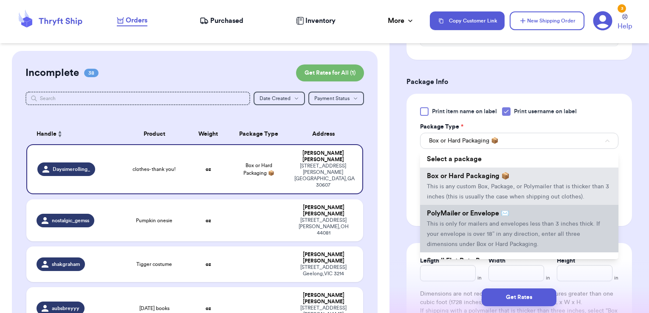
click at [480, 217] on span "PolyMailer or Envelope ✉️" at bounding box center [468, 213] width 82 height 7
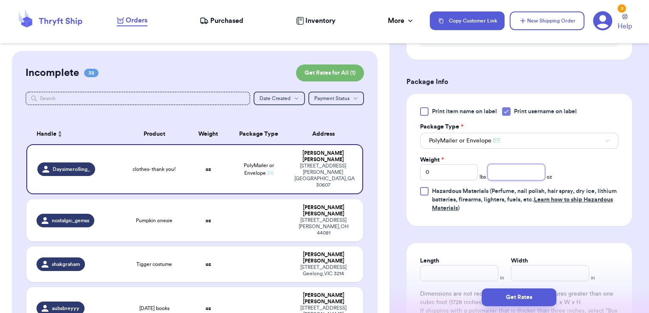
click at [505, 173] on input "number" at bounding box center [517, 172] width 58 height 16
type input "15.49"
click at [542, 296] on button "Get Rates" at bounding box center [519, 298] width 75 height 18
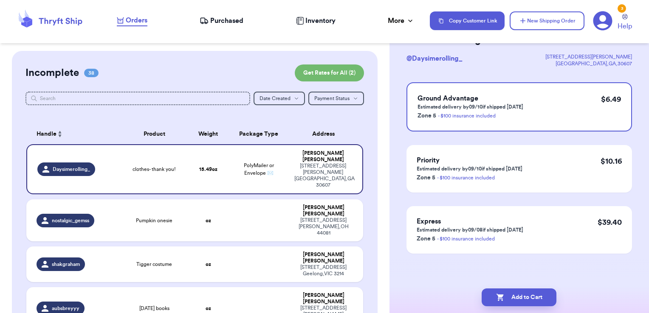
scroll to position [0, 0]
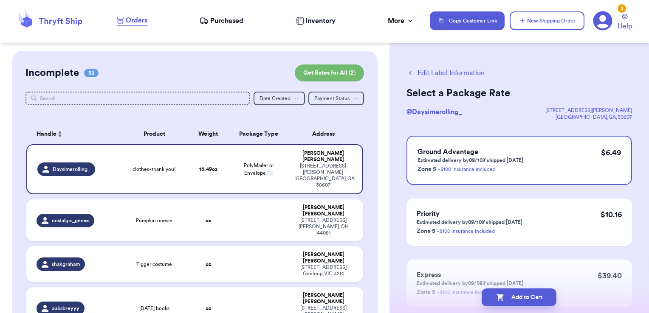
click at [542, 296] on button "Add to Cart" at bounding box center [519, 298] width 75 height 18
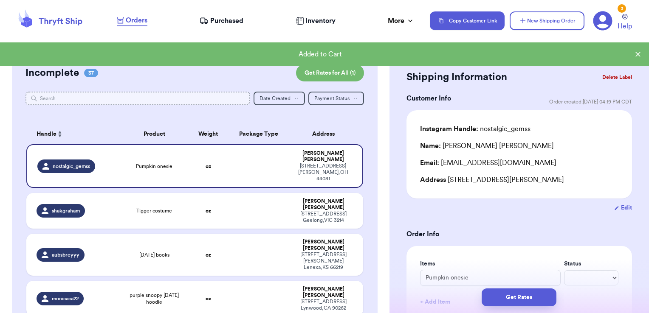
click at [236, 99] on input "text" at bounding box center [137, 99] width 225 height 14
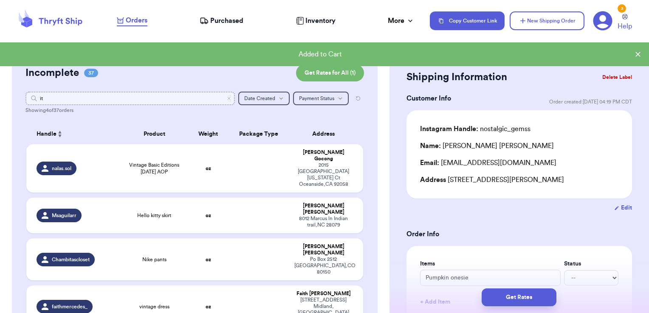
type input "i"
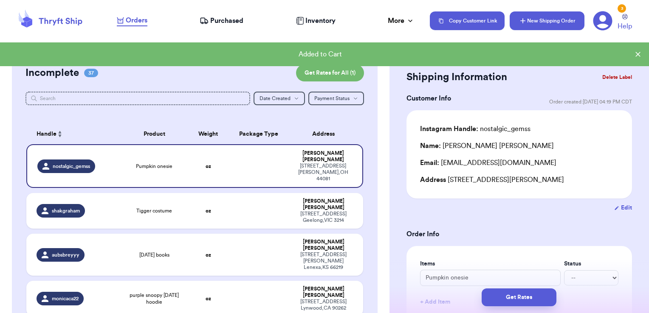
click at [530, 17] on button "New Shipping Order" at bounding box center [547, 20] width 75 height 19
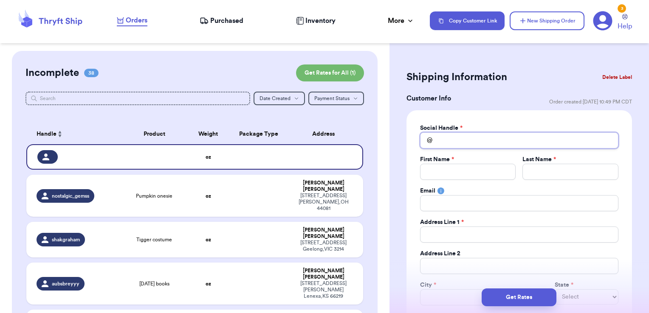
click at [457, 139] on input "Total Amount Paid" at bounding box center [519, 141] width 198 height 16
type input "i"
type input "it"
type input "its"
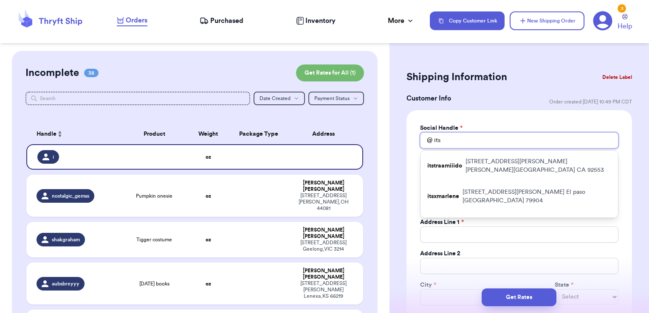
type input "itsm"
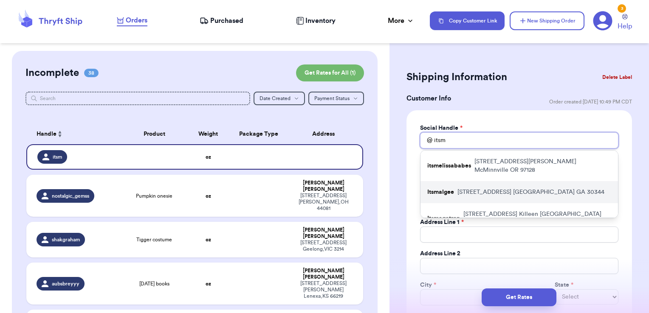
type input "itsm"
click at [464, 188] on p "[STREET_ADDRESS]" at bounding box center [530, 192] width 147 height 8
type input "Itsmalgee"
type input "[PERSON_NAME]"
type input "White"
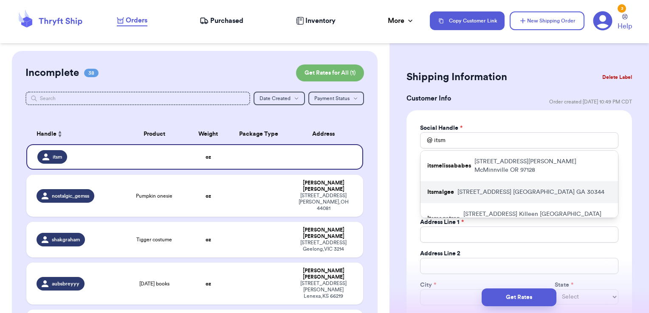
type input "[PERSON_NAME][EMAIL_ADDRESS][DOMAIN_NAME]"
type input "[STREET_ADDRESS]"
type input "[GEOGRAPHIC_DATA]"
select select "GA"
type input "30344"
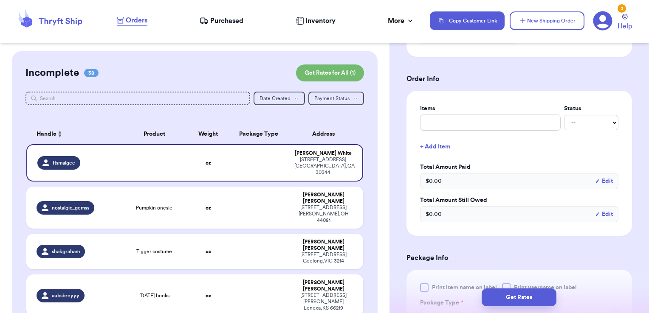
scroll to position [299, 0]
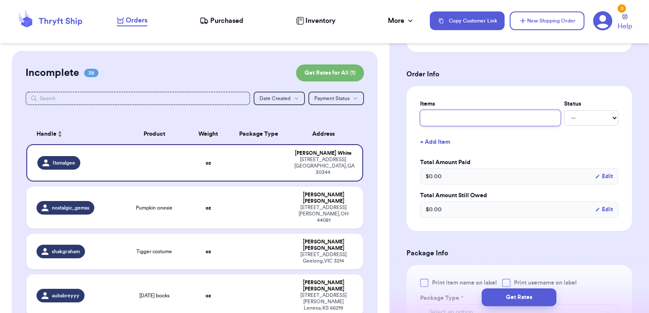
click at [465, 113] on input "text" at bounding box center [490, 118] width 141 height 16
type input "misc - thank you!"
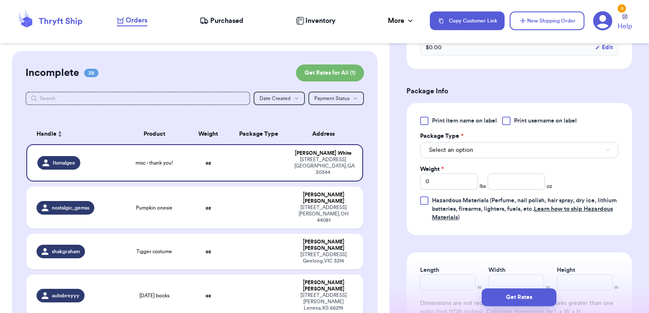
scroll to position [462, 0]
click at [522, 119] on span "Print username on label" at bounding box center [545, 120] width 63 height 8
click at [0, 0] on input "Print username on label" at bounding box center [0, 0] width 0 height 0
click at [516, 146] on button "Select an option" at bounding box center [519, 149] width 198 height 16
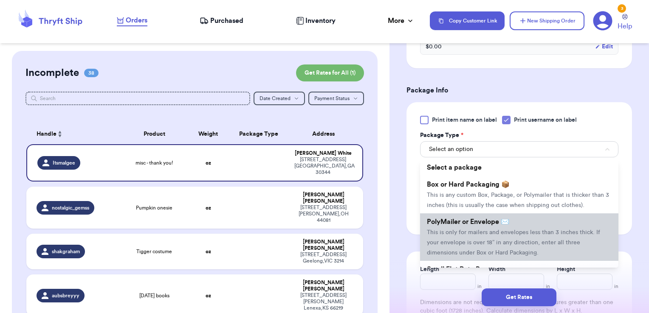
click at [496, 226] on span "PolyMailer or Envelope ✉️" at bounding box center [468, 222] width 82 height 7
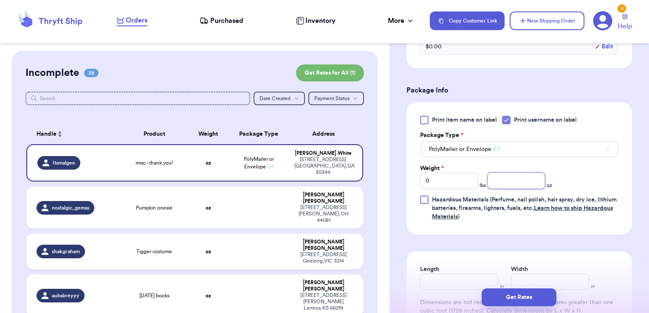
click at [497, 181] on input "number" at bounding box center [517, 181] width 58 height 16
type input "9.24"
click at [498, 302] on button "Get Rates" at bounding box center [519, 298] width 75 height 18
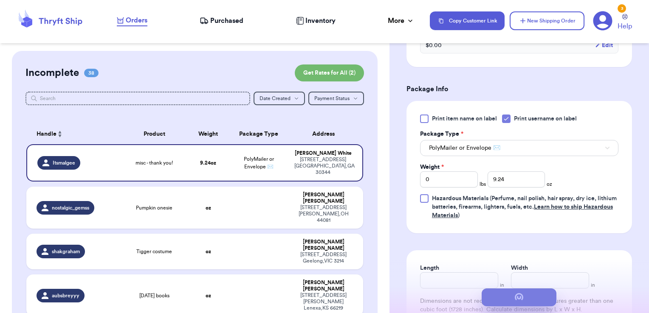
scroll to position [0, 0]
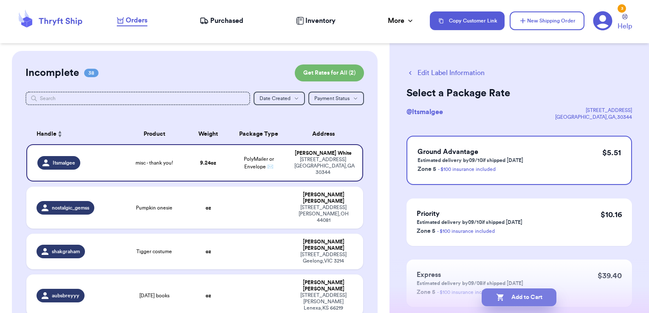
click at [540, 297] on button "Add to Cart" at bounding box center [519, 298] width 75 height 18
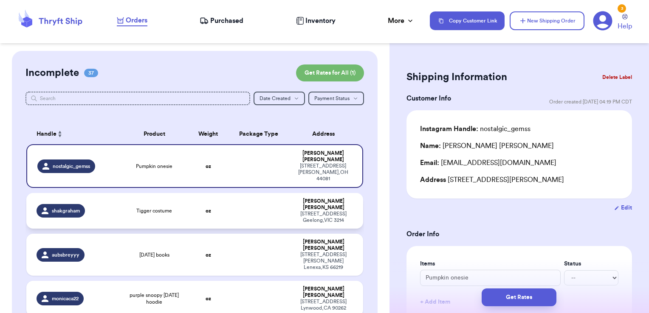
click at [267, 195] on td at bounding box center [258, 211] width 61 height 36
type input "Tigger costume"
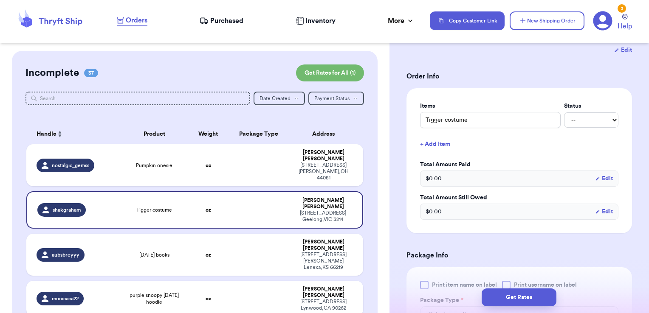
scroll to position [159, 0]
click at [485, 115] on input "Tigger costume" at bounding box center [490, 119] width 141 height 16
type input "Tigger costume"
type input "Tigger costume &"
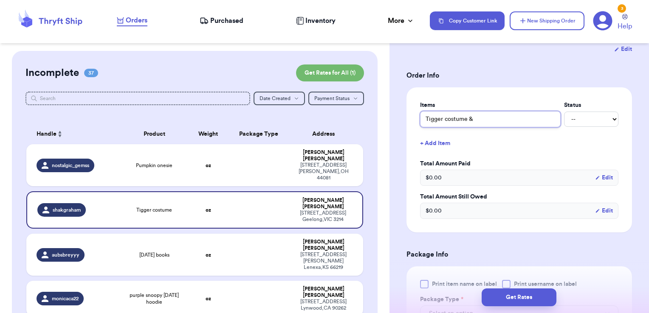
type input "Tigger costume & j"
type input "Tigger costume & je"
type input "Tigger costume & jea"
type input "Tigger costume & [PERSON_NAME]"
type input "Tigger costume & jeans"
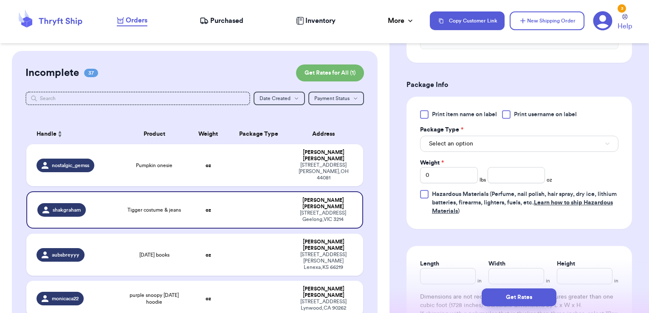
scroll to position [333, 0]
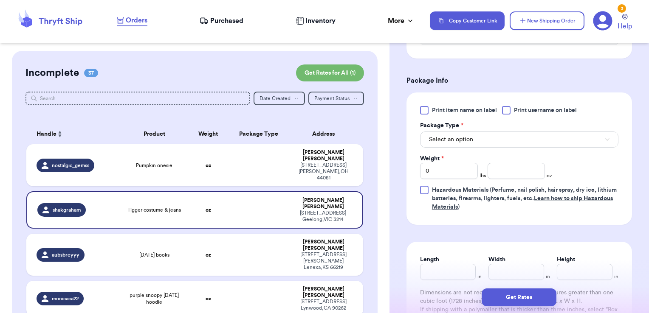
type input "Tigger costume & jeans"
click at [536, 112] on span "Print username on label" at bounding box center [545, 110] width 63 height 8
click at [0, 0] on input "Print username on label" at bounding box center [0, 0] width 0 height 0
click at [530, 133] on button "Select an option" at bounding box center [519, 140] width 198 height 16
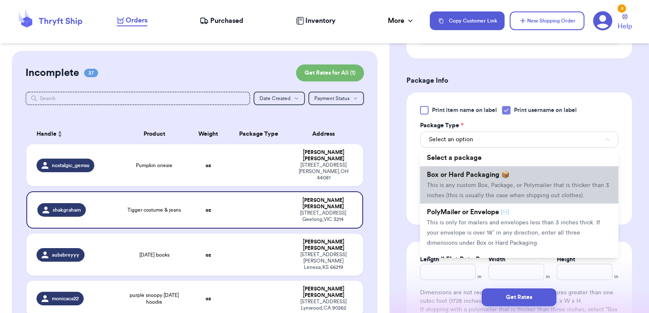
click at [510, 172] on li "Box or Hard Packaging 📦 This is any custom Box, Package, or Polymailer that is …" at bounding box center [519, 184] width 198 height 37
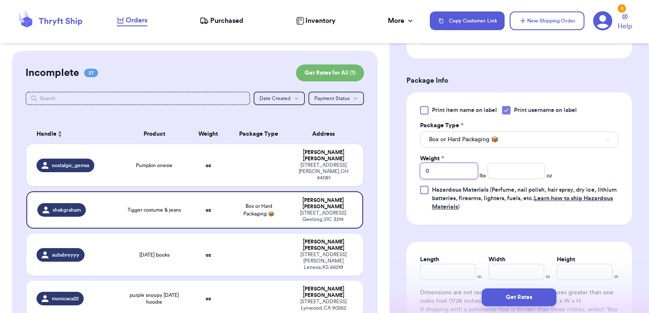
drag, startPoint x: 449, startPoint y: 171, endPoint x: 403, endPoint y: 169, distance: 46.7
click at [403, 169] on div "Shipping Information Delete Label Customer Info Order created: [DATE] 09:35 PM …" at bounding box center [519, 264] width 260 height 1092
type input "1"
type input "12.73"
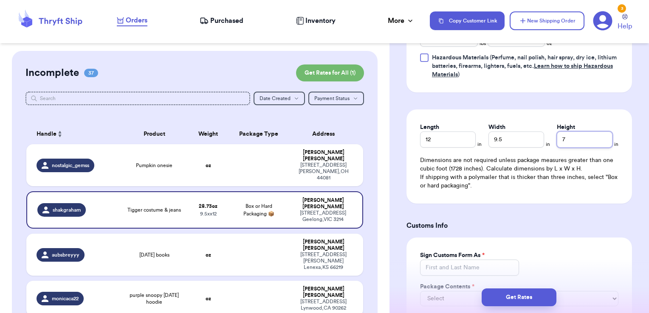
scroll to position [465, 0]
click at [518, 296] on button "Get Rates" at bounding box center [519, 298] width 75 height 18
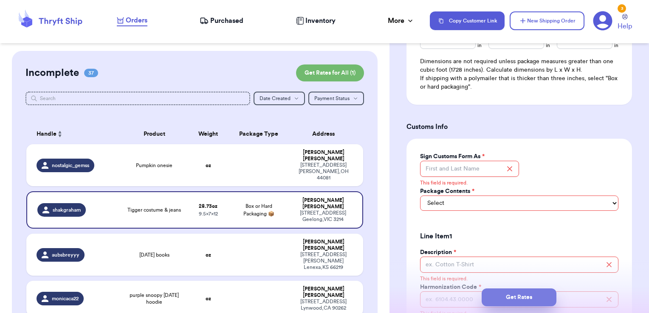
scroll to position [575, 0]
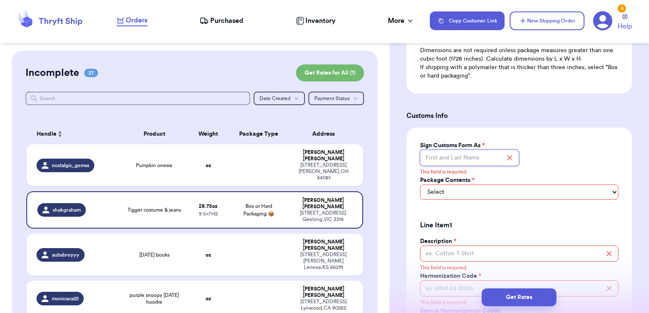
click at [474, 151] on input "Sign Customs Form As *" at bounding box center [469, 158] width 99 height 16
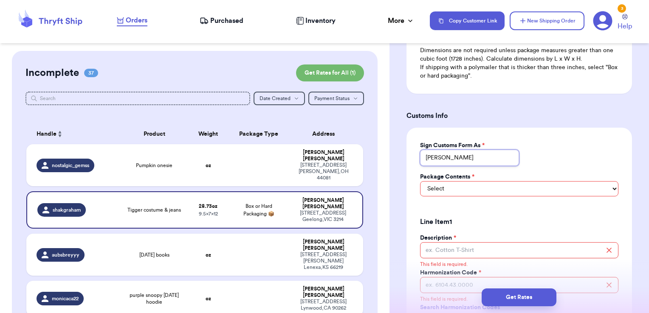
scroll to position [606, 0]
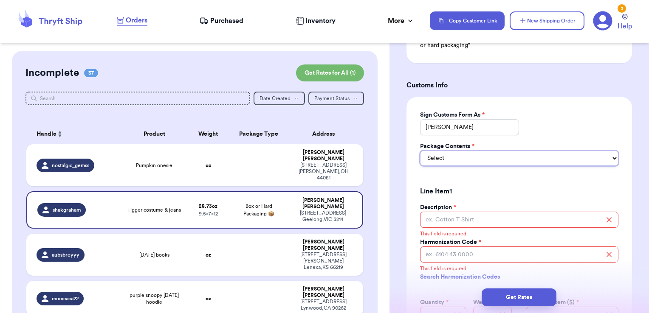
click at [467, 160] on select "Select Merchandise Gift Documents" at bounding box center [519, 158] width 198 height 15
click at [420, 151] on select "Select Merchandise Gift Documents" at bounding box center [519, 158] width 198 height 15
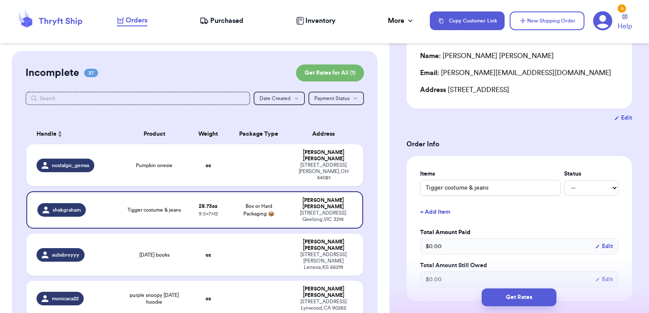
scroll to position [90, 0]
click at [580, 178] on div "Items Status Tigger costume & jeans -- Paid Owes" at bounding box center [519, 183] width 198 height 26
click at [580, 183] on select "-- Paid Owes" at bounding box center [591, 188] width 54 height 15
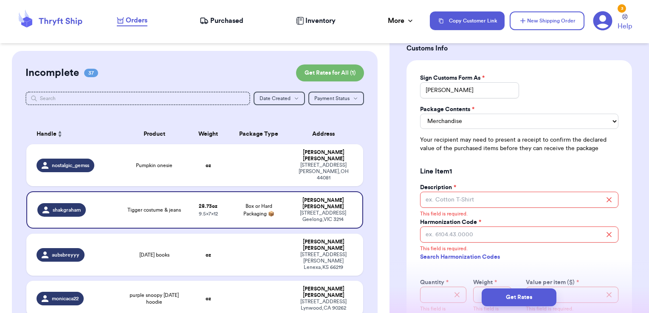
scroll to position [716, 0]
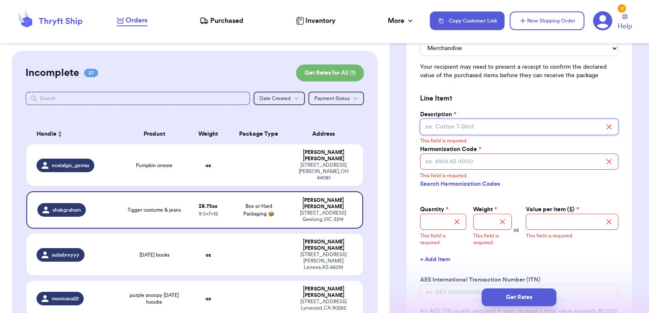
click at [513, 130] on input "Description *" at bounding box center [519, 127] width 198 height 16
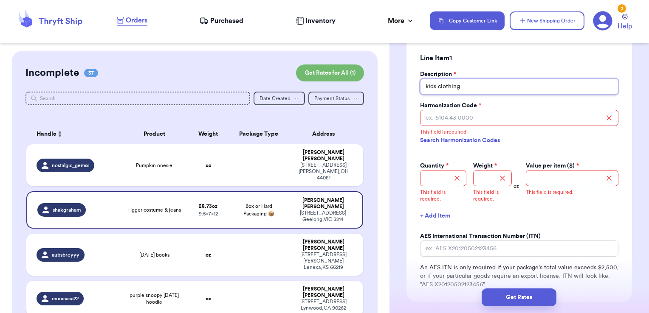
scroll to position [776, 0]
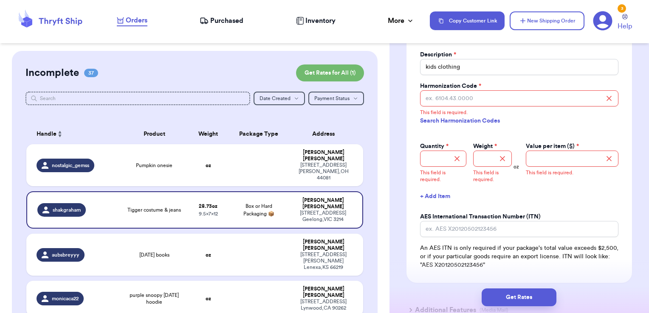
click at [469, 120] on link "Search Harmonization Codes" at bounding box center [519, 120] width 198 height 15
click at [484, 92] on input "Harmonization Code *" at bounding box center [519, 98] width 198 height 16
paste input "6309.00.0000"
click at [445, 155] on input "Quantity *" at bounding box center [443, 159] width 46 height 16
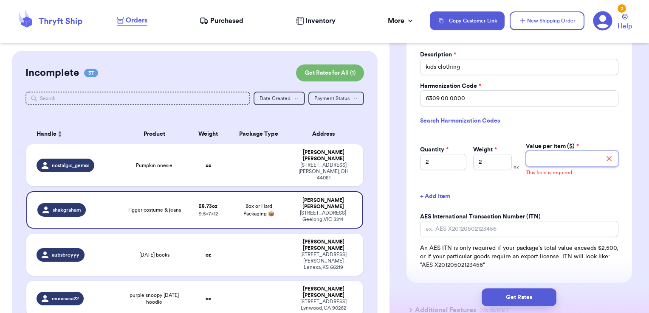
click at [546, 157] on input "Value per item ($) *" at bounding box center [572, 159] width 93 height 16
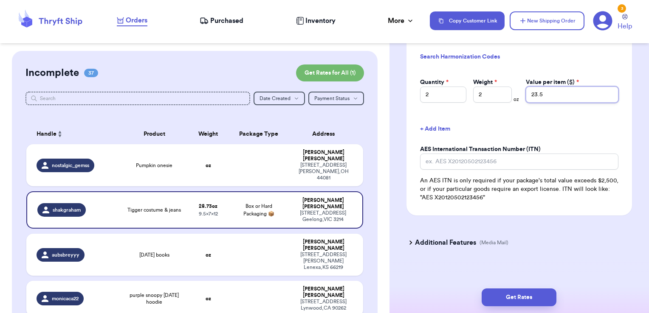
scroll to position [843, 0]
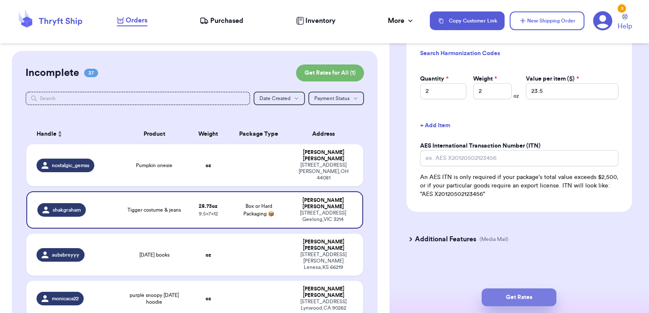
click at [527, 293] on button "Get Rates" at bounding box center [519, 298] width 75 height 18
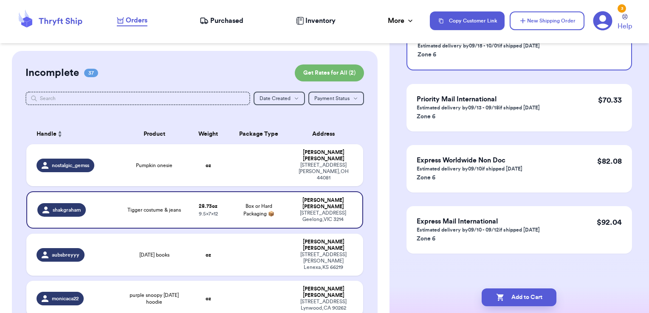
scroll to position [0, 0]
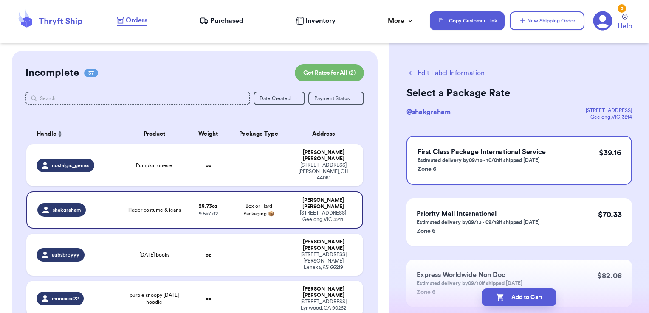
click at [455, 69] on button "Edit Label Information" at bounding box center [445, 73] width 78 height 10
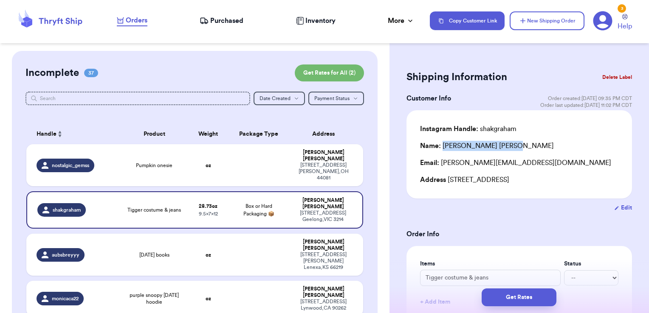
drag, startPoint x: 493, startPoint y: 147, endPoint x: 443, endPoint y: 145, distance: 49.7
click at [443, 145] on div "Name: [PERSON_NAME] [PERSON_NAME]" at bounding box center [519, 146] width 198 height 10
copy div "[PERSON_NAME] [PERSON_NAME]"
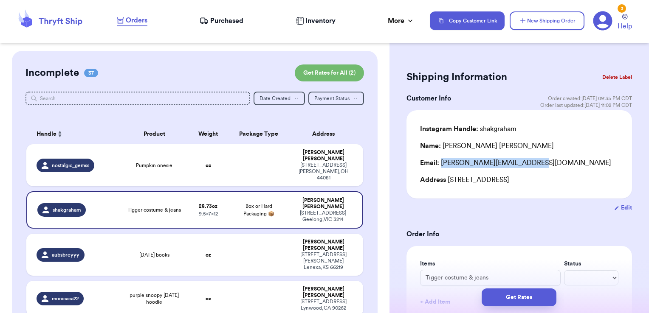
drag, startPoint x: 532, startPoint y: 162, endPoint x: 443, endPoint y: 166, distance: 88.9
click at [443, 166] on div "Email: [PERSON_NAME][EMAIL_ADDRESS][DOMAIN_NAME]" at bounding box center [519, 163] width 198 height 10
copy div "[PERSON_NAME][EMAIL_ADDRESS][DOMAIN_NAME]"
drag, startPoint x: 513, startPoint y: 179, endPoint x: 447, endPoint y: 181, distance: 65.9
click at [447, 181] on div "Address [STREET_ADDRESS]" at bounding box center [519, 180] width 198 height 10
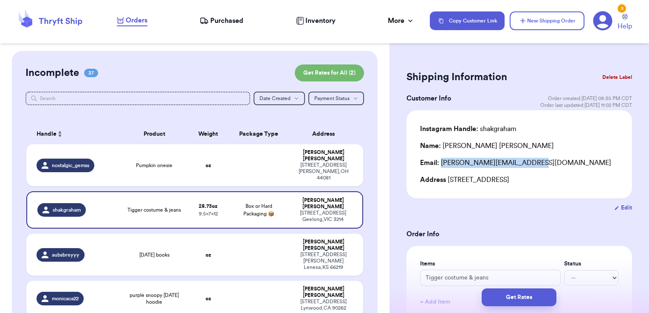
copy div "[STREET_ADDRESS]"
drag, startPoint x: 542, startPoint y: 180, endPoint x: 518, endPoint y: 180, distance: 24.2
click at [518, 180] on div "Address [STREET_ADDRESS]" at bounding box center [519, 180] width 198 height 10
copy div "Geelong"
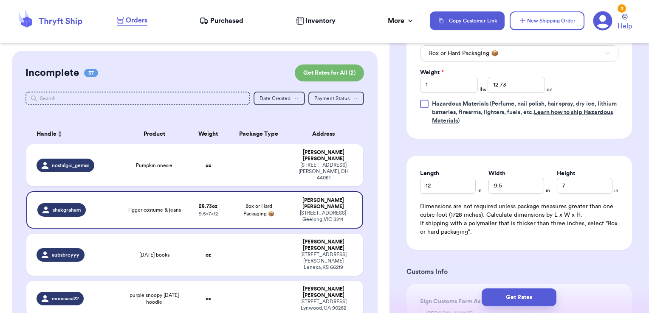
scroll to position [420, 0]
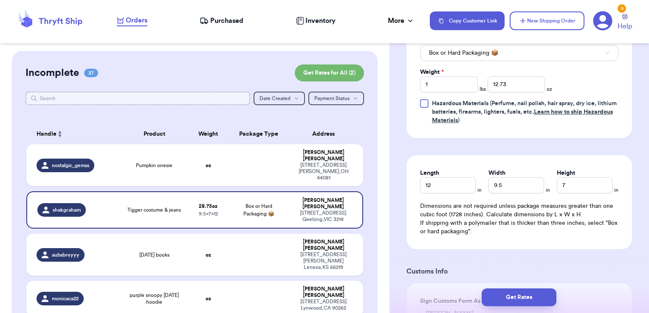
click at [202, 100] on input "text" at bounding box center [137, 99] width 225 height 14
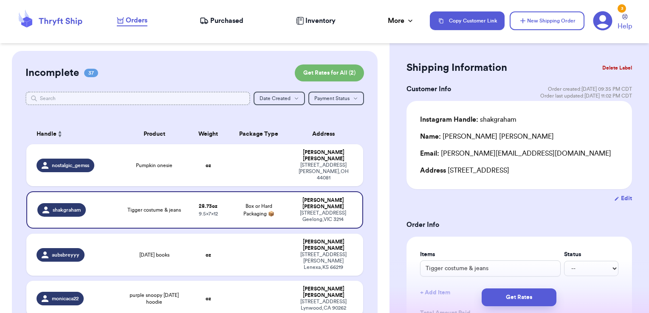
scroll to position [0, 0]
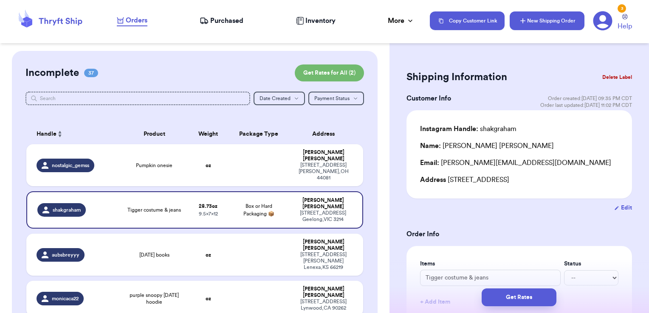
click at [539, 23] on button "New Shipping Order" at bounding box center [547, 20] width 75 height 19
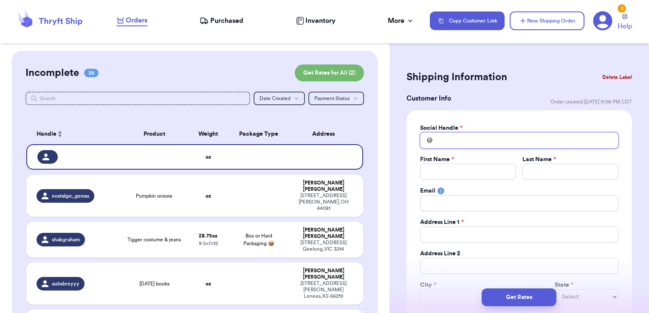
click at [469, 135] on input "Total Amount Paid" at bounding box center [519, 141] width 198 height 16
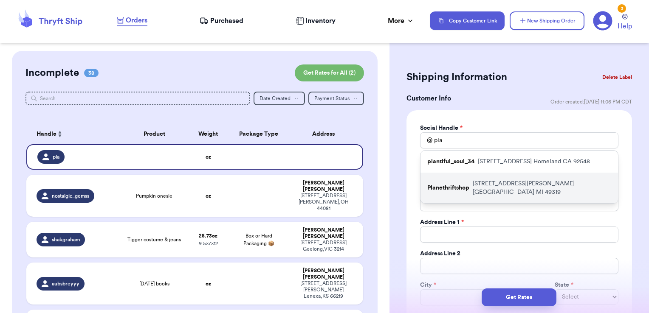
click at [470, 186] on div "Planethriftshop [STREET_ADDRESS][PERSON_NAME]" at bounding box center [518, 188] width 197 height 31
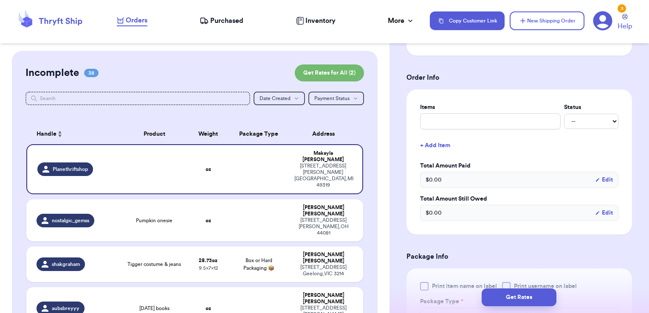
scroll to position [296, 0]
click at [468, 125] on input "text" at bounding box center [490, 120] width 141 height 16
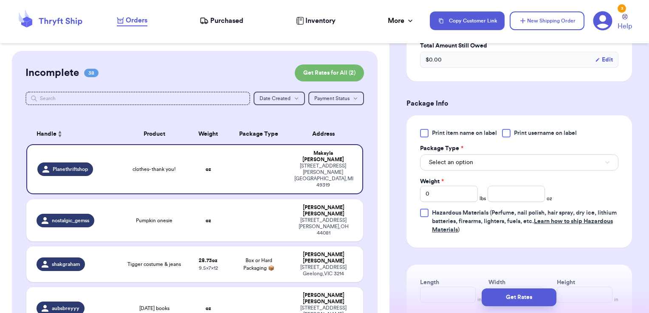
scroll to position [453, 0]
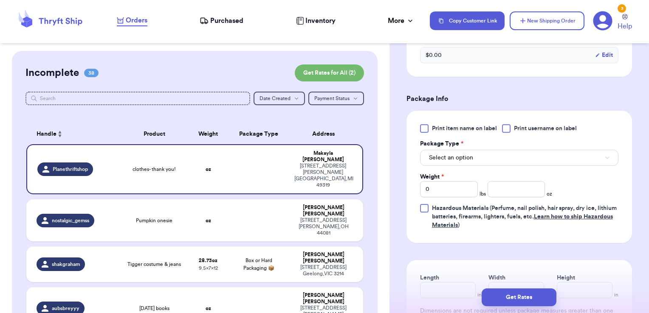
click at [515, 127] on span "Print username on label" at bounding box center [545, 128] width 63 height 8
click at [0, 0] on input "Print username on label" at bounding box center [0, 0] width 0 height 0
click at [505, 155] on button "Select an option" at bounding box center [519, 158] width 198 height 16
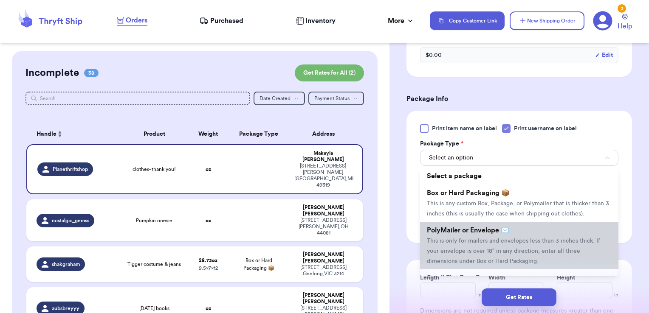
click at [480, 233] on li "PolyMailer or Envelope ✉️ This is only for mailers and envelopes less than 3 in…" at bounding box center [519, 246] width 198 height 48
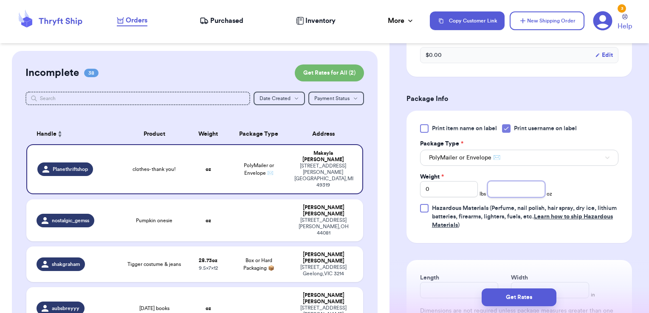
click at [503, 188] on input "number" at bounding box center [517, 189] width 58 height 16
click at [503, 299] on button "Get Rates" at bounding box center [519, 298] width 75 height 18
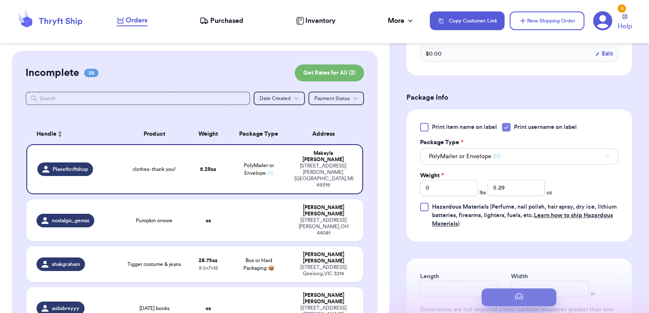
scroll to position [0, 0]
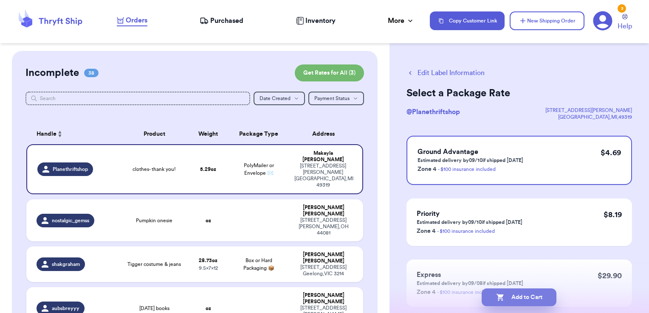
click at [550, 295] on button "Add to Cart" at bounding box center [519, 298] width 75 height 18
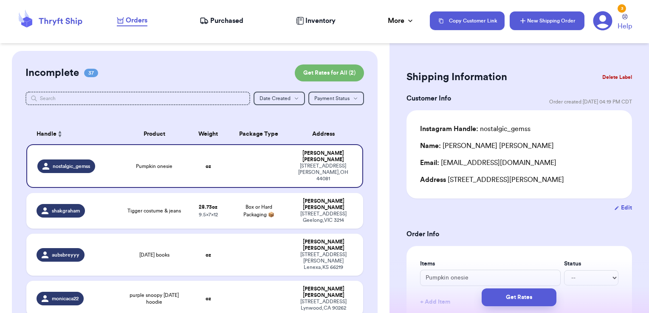
click at [578, 19] on button "New Shipping Order" at bounding box center [547, 20] width 75 height 19
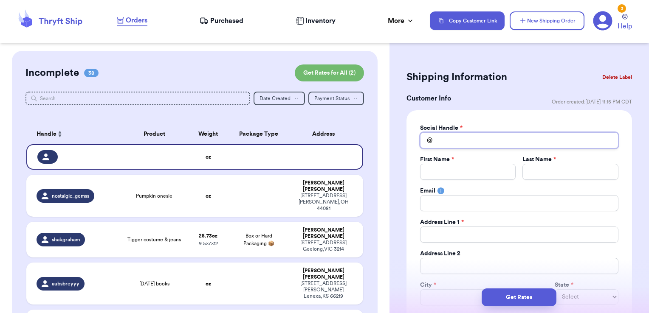
click at [448, 134] on input "Total Amount Paid" at bounding box center [519, 141] width 198 height 16
